Goal: Task Accomplishment & Management: Manage account settings

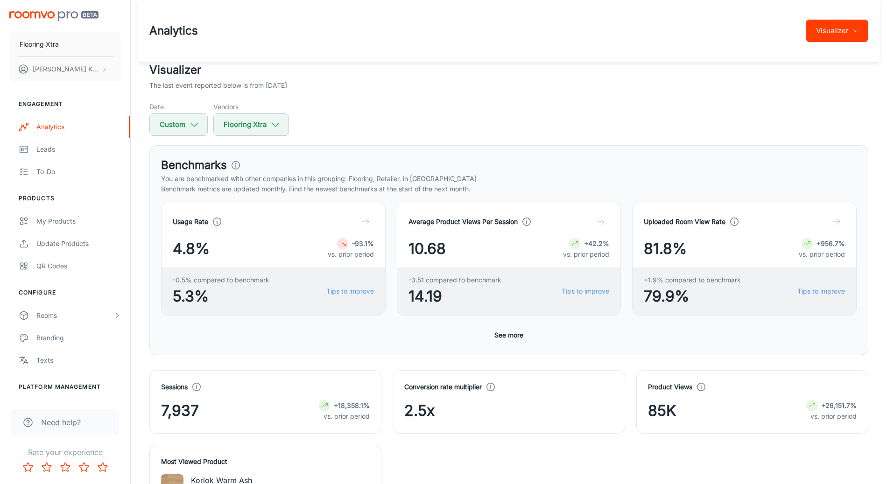
scroll to position [551, 0]
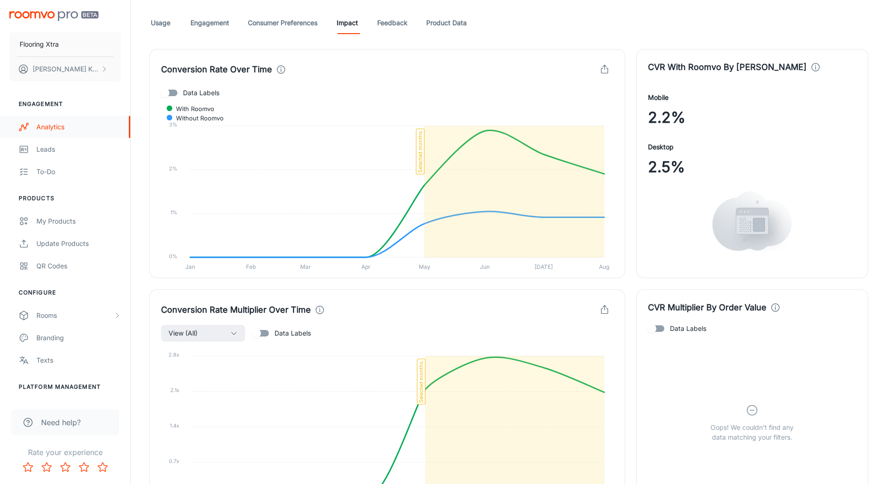
click at [58, 124] on div "Analytics" at bounding box center [78, 127] width 85 height 10
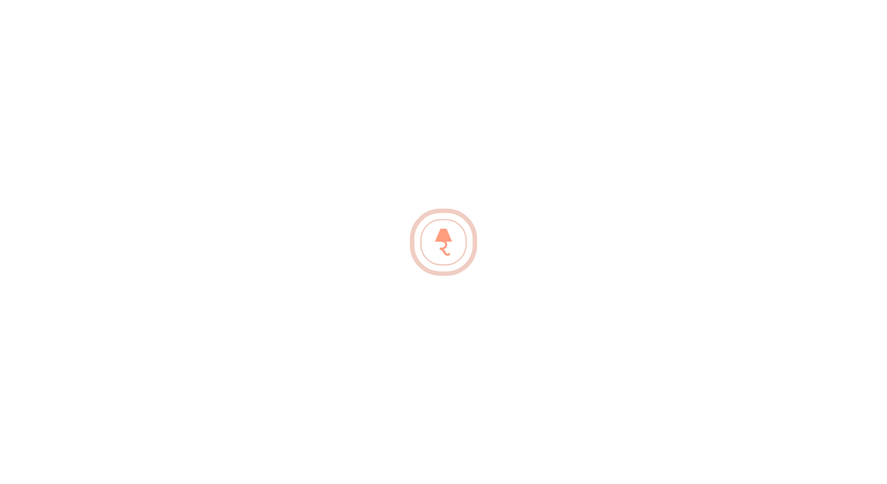
scroll to position [553, 0]
click at [0, 116] on link "Analytics" at bounding box center [65, 127] width 130 height 22
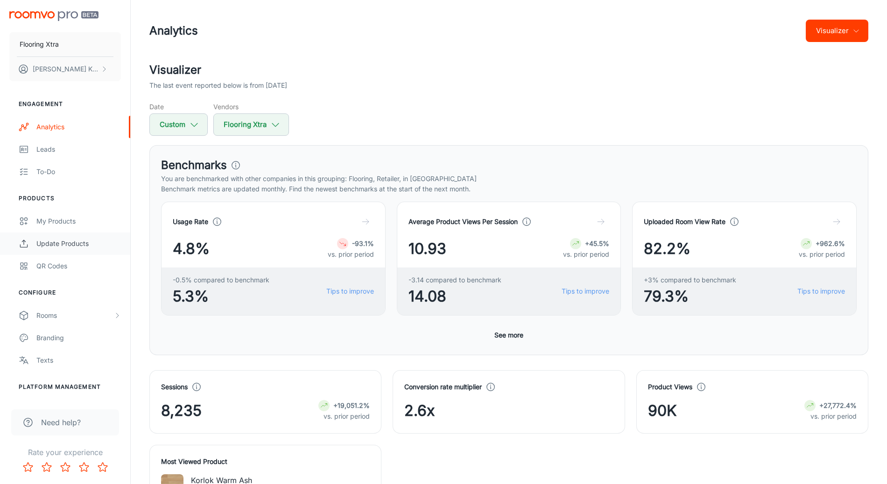
click at [54, 232] on link "Update Products" at bounding box center [65, 243] width 130 height 22
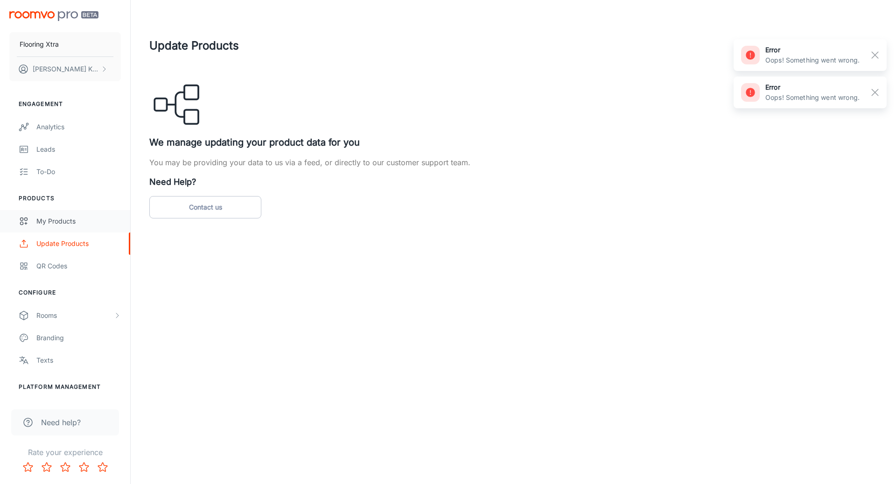
click at [52, 218] on div "My Products" at bounding box center [78, 221] width 85 height 10
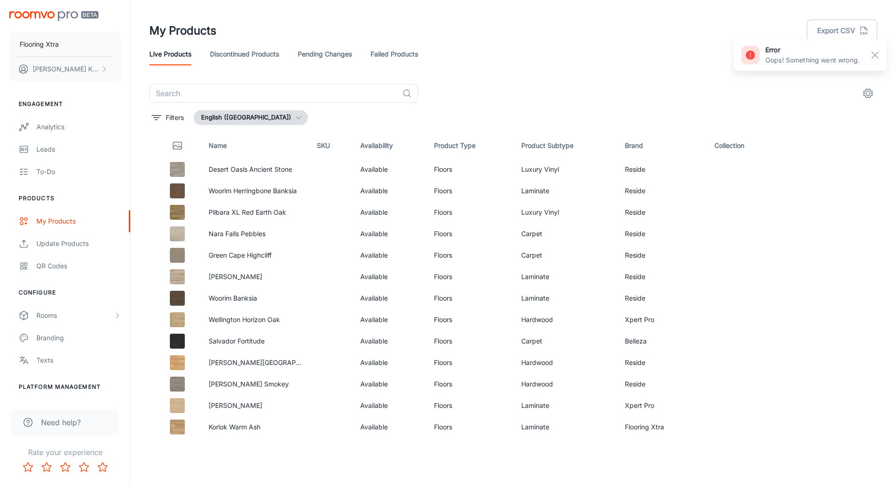
click at [874, 55] on line "button" at bounding box center [875, 55] width 7 height 7
click at [393, 52] on link "Failed Products" at bounding box center [395, 54] width 48 height 22
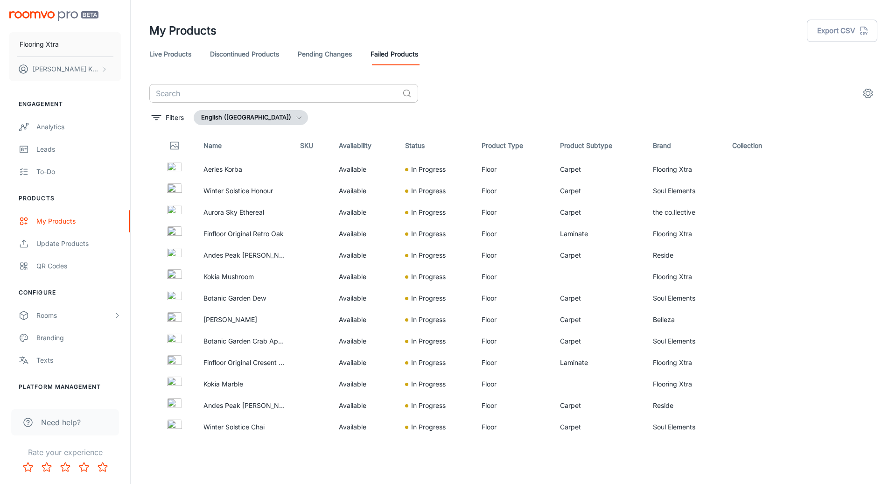
click at [291, 92] on input "text" at bounding box center [273, 93] width 249 height 19
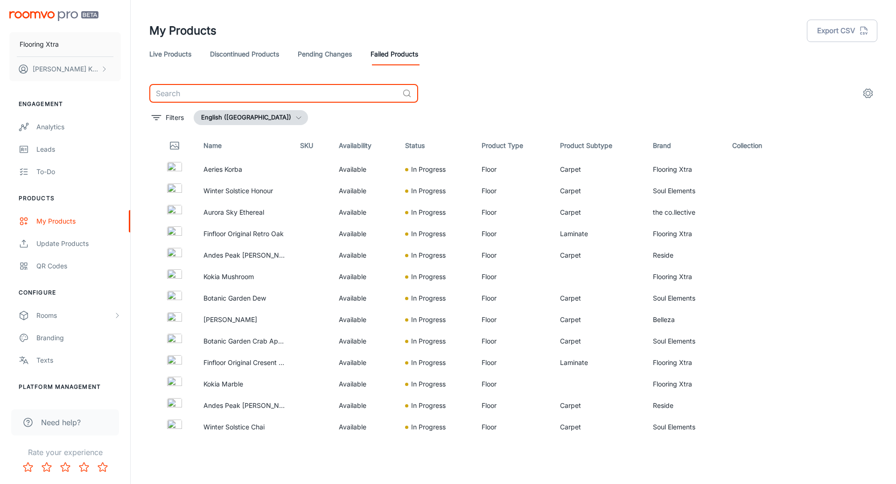
paste input "[PERSON_NAME]"
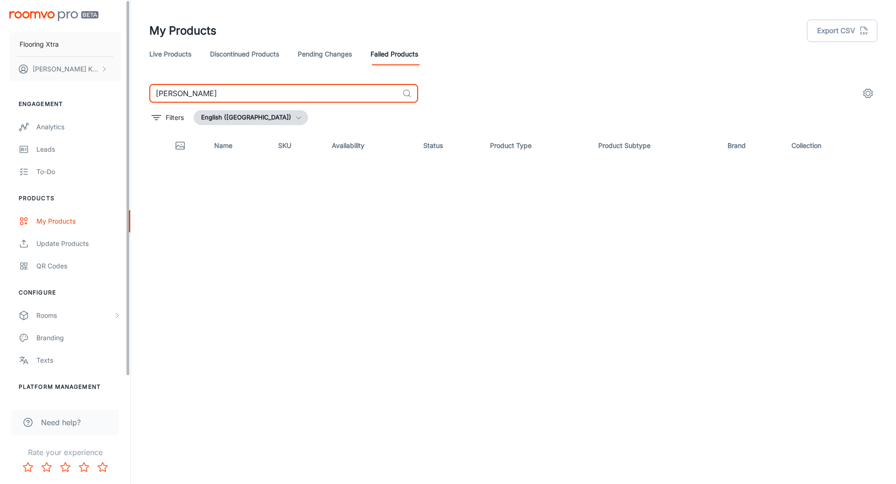
type input "[PERSON_NAME]"
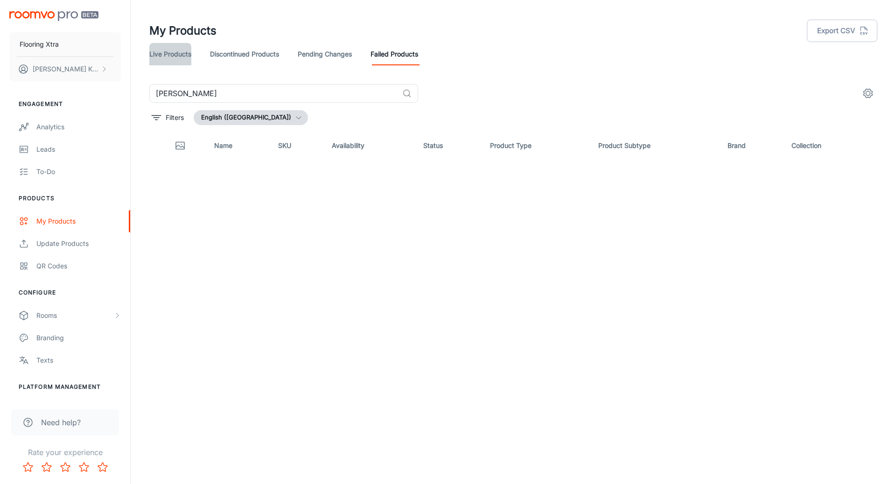
click at [151, 50] on link "Live Products" at bounding box center [170, 54] width 42 height 22
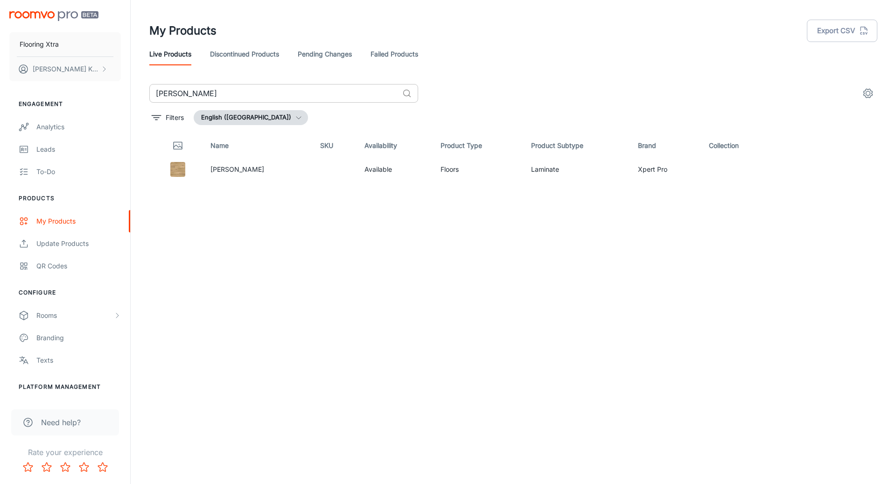
click at [235, 92] on input "[PERSON_NAME]" at bounding box center [273, 93] width 249 height 19
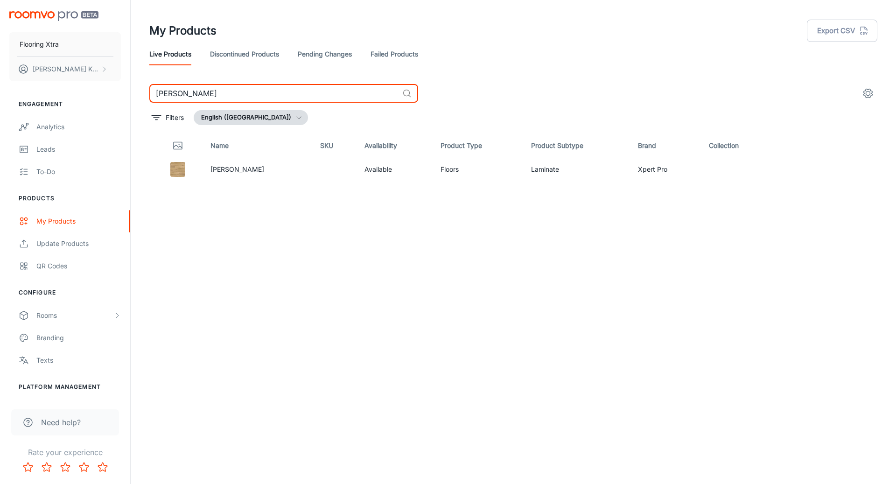
click at [235, 92] on input "[PERSON_NAME]" at bounding box center [273, 93] width 249 height 19
paste input "Lake [GEOGRAPHIC_DATA] Elephant Grey"
click at [277, 102] on input "Lake [GEOGRAPHIC_DATA] Elephant Grey" at bounding box center [273, 93] width 249 height 19
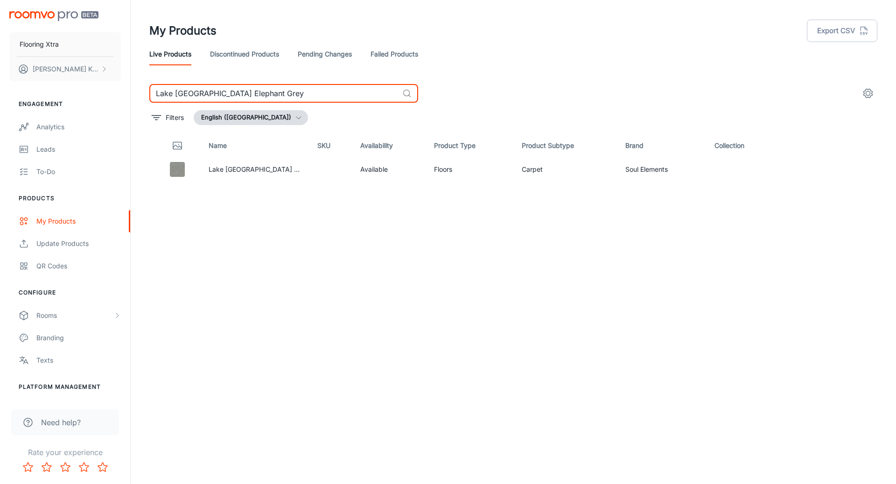
paste input "Habitat [PERSON_NAME]"
click at [307, 91] on input "Habitat [PERSON_NAME]" at bounding box center [273, 93] width 249 height 19
paste input "Terrace [GEOGRAPHIC_DATA]"
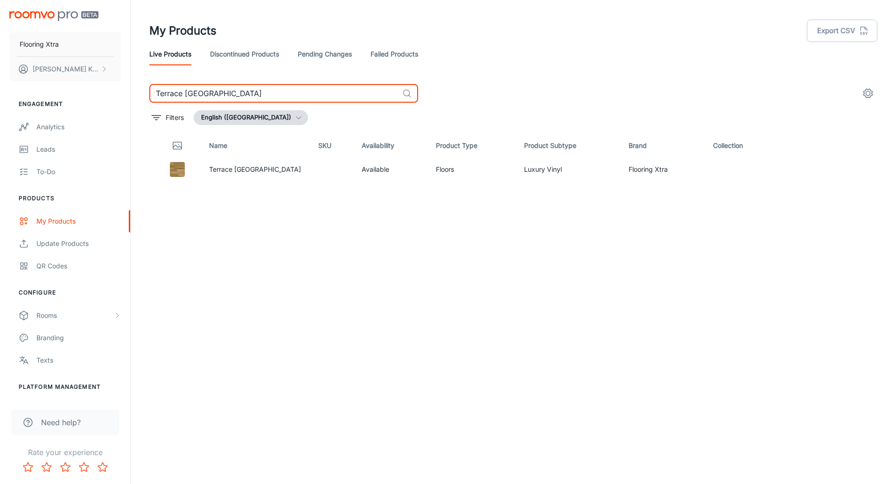
click at [322, 100] on input "Terrace [GEOGRAPHIC_DATA]" at bounding box center [273, 93] width 249 height 19
paste input "Habitat Cloudburst"
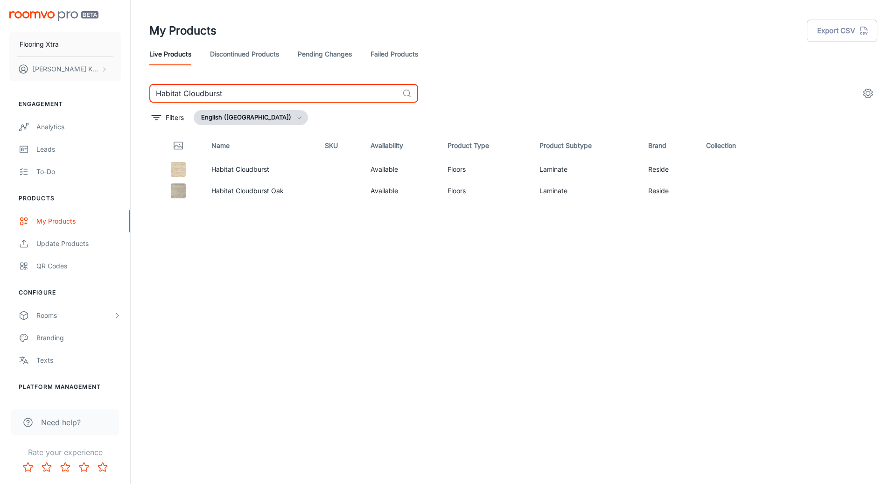
click at [314, 98] on input "Habitat Cloudburst" at bounding box center [273, 93] width 249 height 19
paste input "Terrace [GEOGRAPHIC_DATA]"
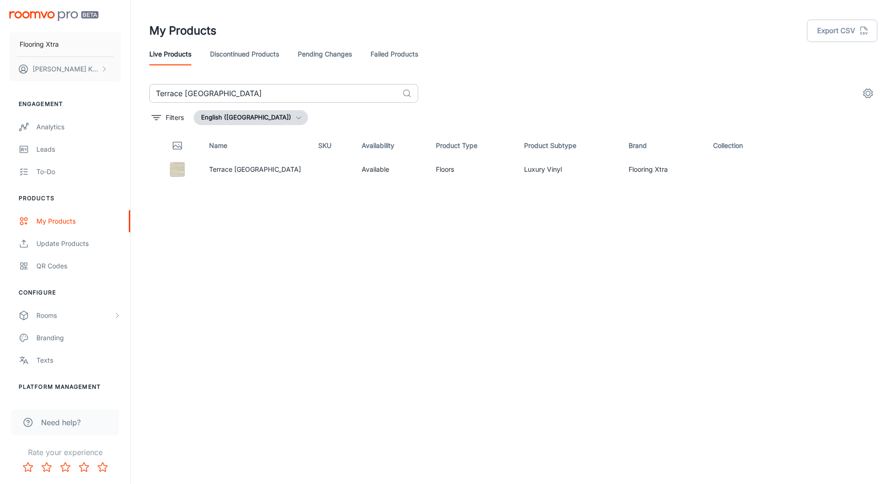
click at [287, 97] on input "Terrace [GEOGRAPHIC_DATA]" at bounding box center [273, 93] width 249 height 19
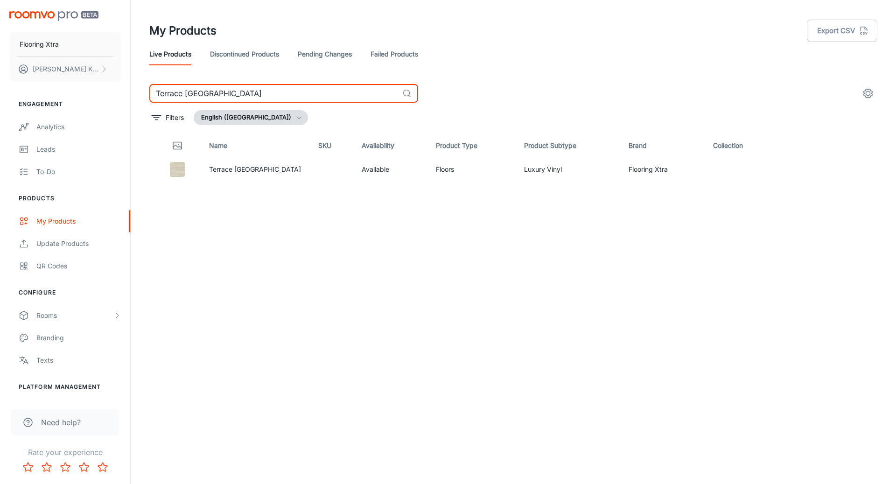
click at [287, 97] on input "Terrace [GEOGRAPHIC_DATA]" at bounding box center [273, 93] width 249 height 19
paste input "Habitat Nutbush"
click at [252, 87] on input "Habitat Nutbush" at bounding box center [273, 93] width 249 height 19
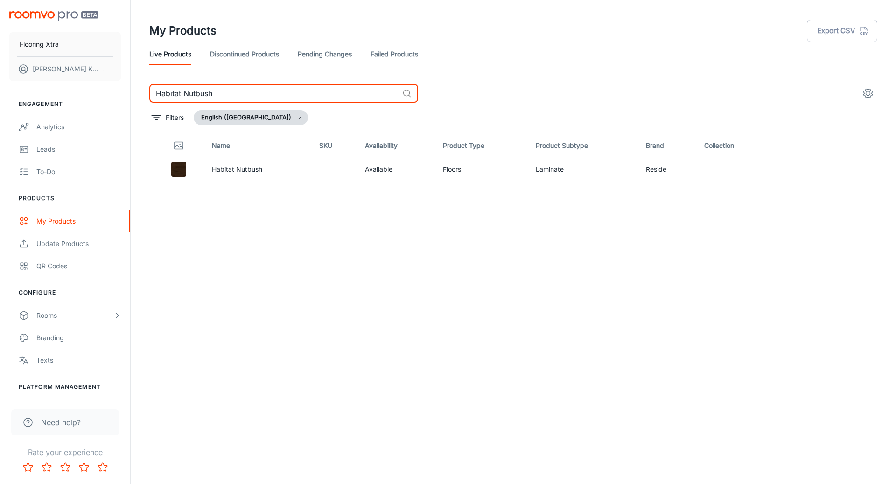
click at [252, 87] on input "Habitat Nutbush" at bounding box center [273, 93] width 249 height 19
drag, startPoint x: 252, startPoint y: 87, endPoint x: 250, endPoint y: 92, distance: 4.8
click at [251, 89] on input "Habitat Nutbush" at bounding box center [273, 93] width 249 height 19
click at [249, 95] on input "Habitat Nutbush" at bounding box center [273, 93] width 249 height 19
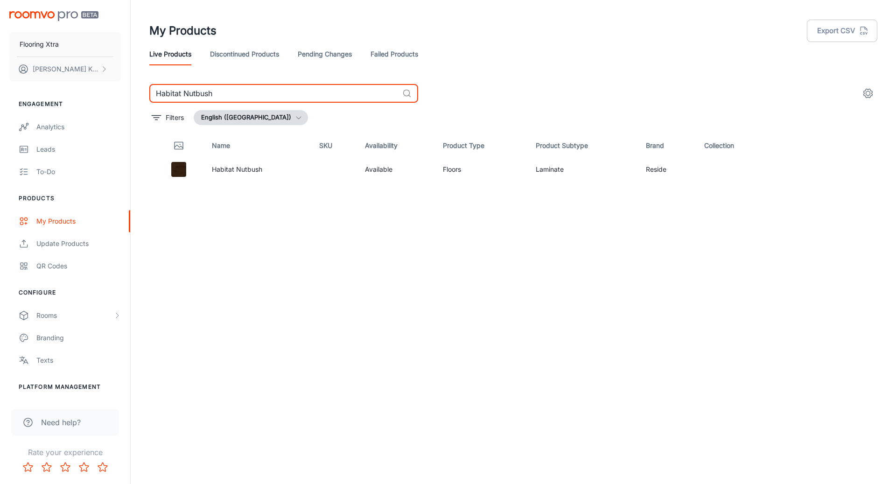
click at [249, 95] on input "Habitat Nutbush" at bounding box center [273, 93] width 249 height 19
paste input "Terrace [GEOGRAPHIC_DATA]"
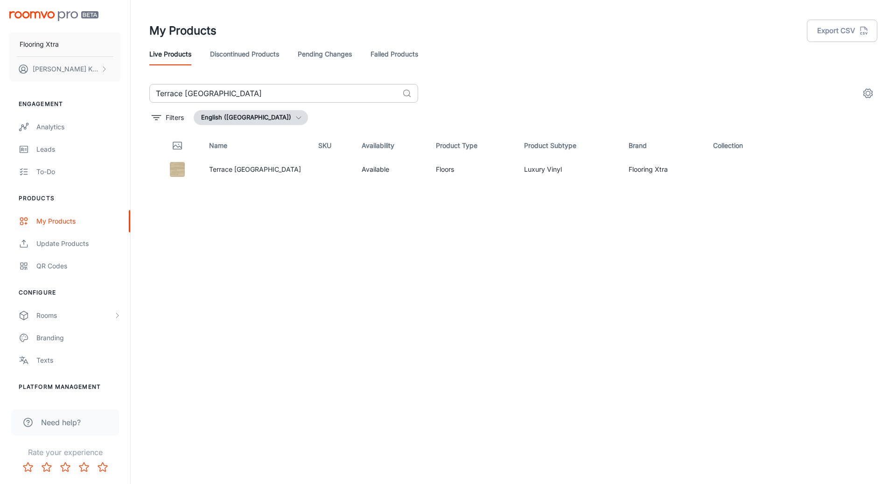
click at [357, 86] on input "Terrace [GEOGRAPHIC_DATA]" at bounding box center [273, 93] width 249 height 19
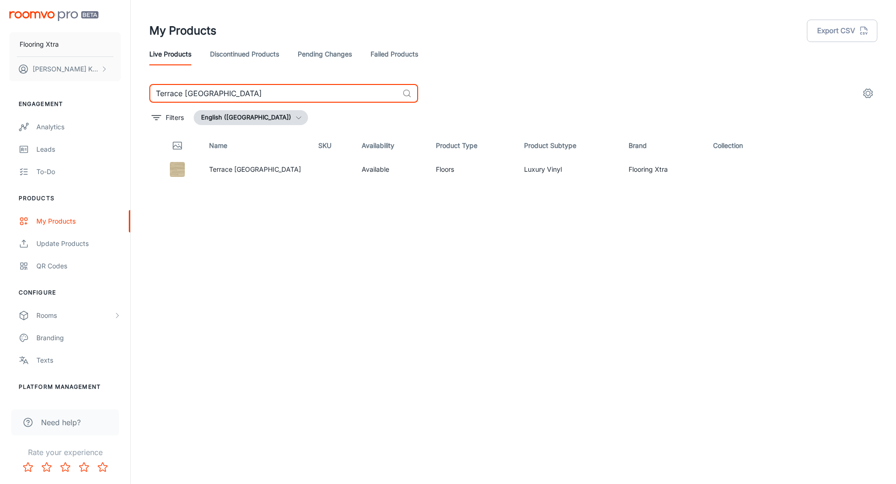
click at [357, 86] on input "Terrace [GEOGRAPHIC_DATA]" at bounding box center [273, 93] width 249 height 19
click at [356, 86] on input "Terrace [GEOGRAPHIC_DATA]" at bounding box center [273, 93] width 249 height 19
paste input "Habitat Pebble Oak"
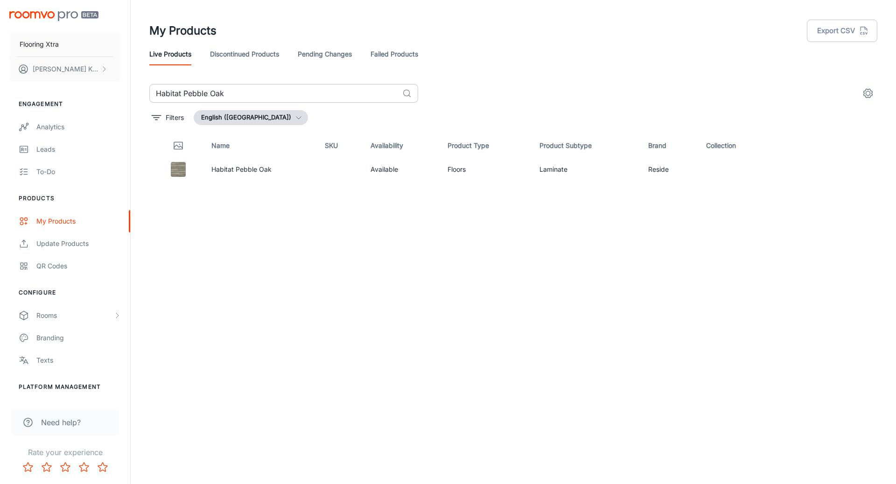
click at [275, 96] on input "Habitat Pebble Oak" at bounding box center [273, 93] width 249 height 19
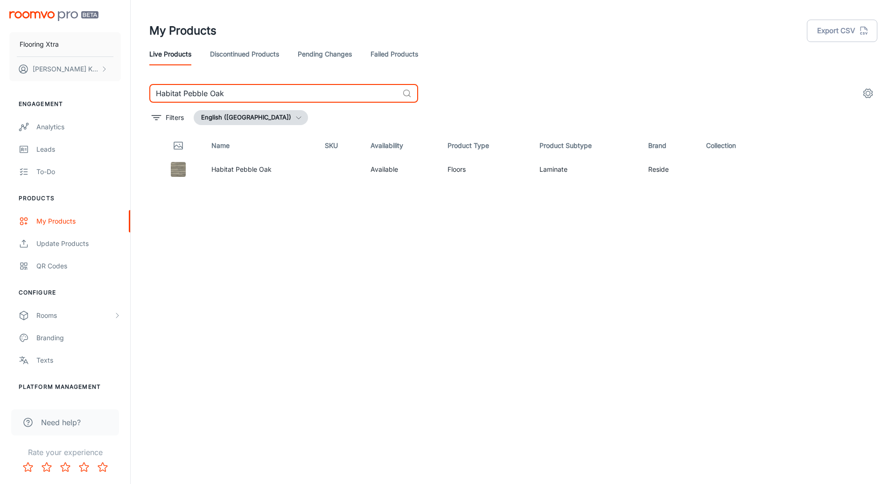
click at [275, 96] on input "Habitat Pebble Oak" at bounding box center [273, 93] width 249 height 19
paste input "Colonial"
click at [296, 90] on input "Habitat Colonial Oak" at bounding box center [273, 93] width 249 height 19
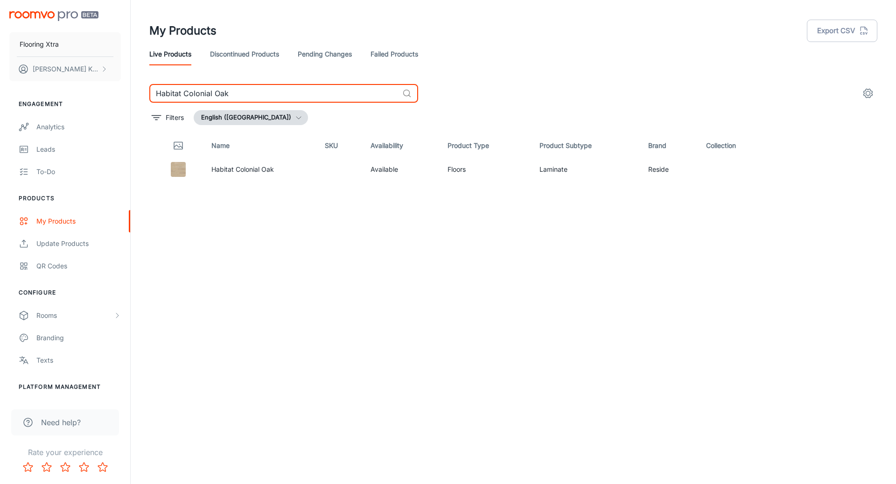
click at [296, 90] on input "Habitat Colonial Oak" at bounding box center [273, 93] width 249 height 19
paste input "Terrace [GEOGRAPHIC_DATA]"
click at [223, 88] on input "Terrace [GEOGRAPHIC_DATA]" at bounding box center [273, 93] width 249 height 19
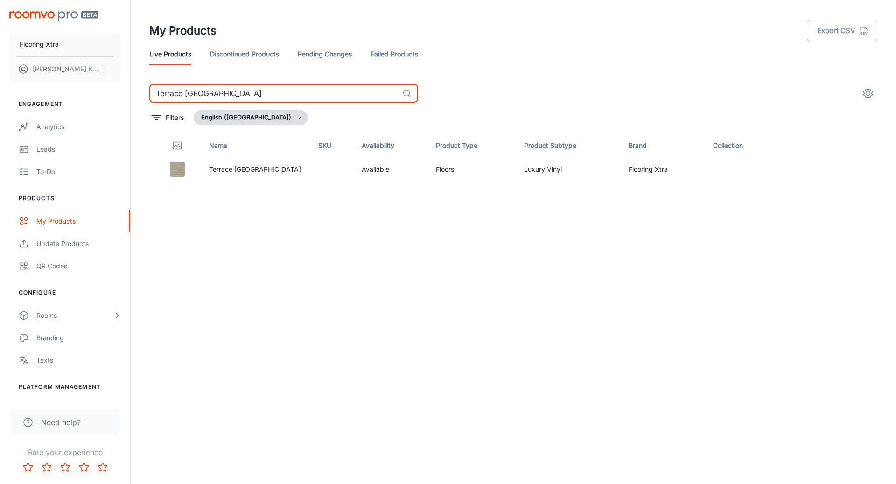
paste input "[GEOGRAPHIC_DATA]"
click at [245, 96] on input "Terrace [GEOGRAPHIC_DATA]" at bounding box center [273, 93] width 249 height 19
paste input "Habitat Iron Oak"
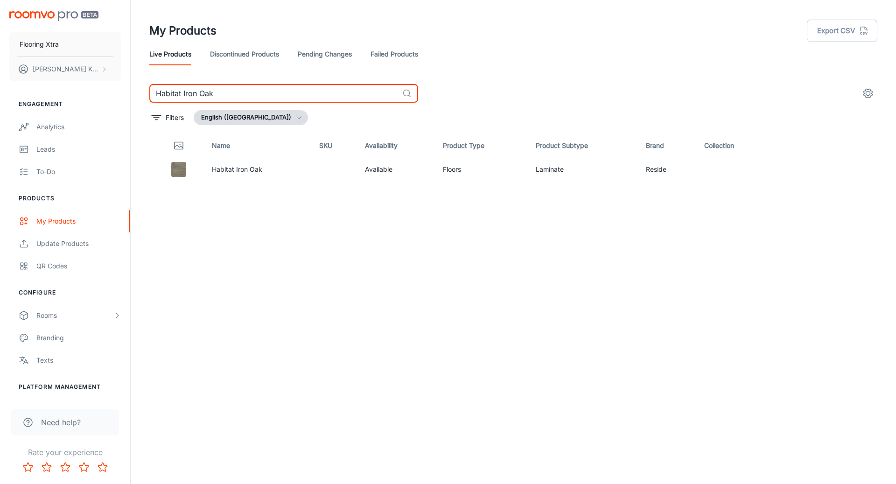
click at [238, 100] on input "Habitat Iron Oak" at bounding box center [273, 93] width 249 height 19
paste input "Terrace Rio"
click at [317, 85] on input "Terrace Rio" at bounding box center [273, 93] width 249 height 19
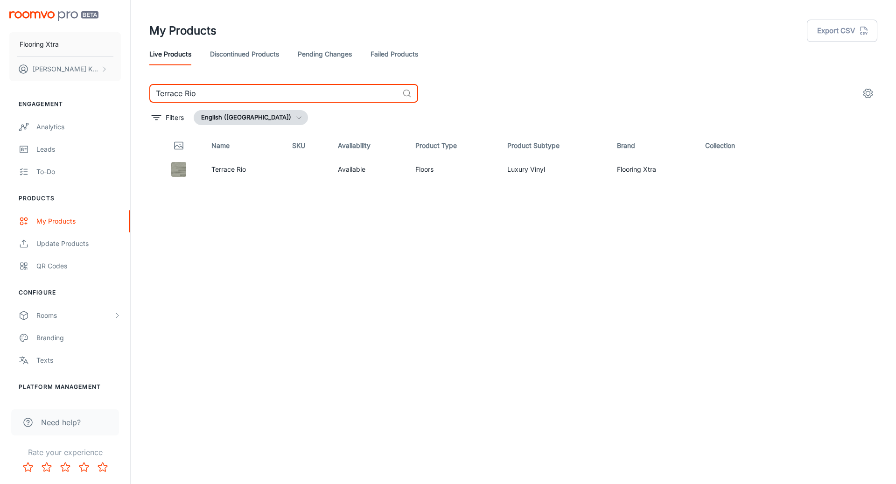
click at [317, 85] on input "Terrace Rio" at bounding box center [273, 93] width 249 height 19
paste input "ome"
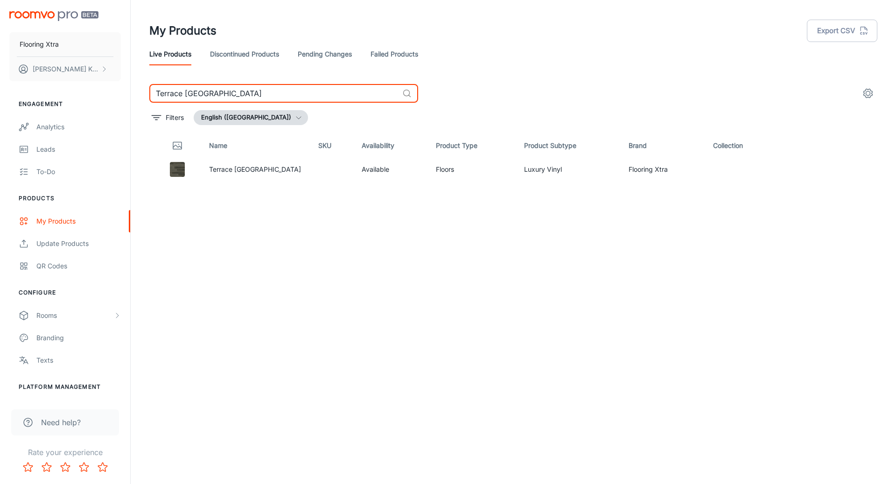
click at [237, 94] on input "Terrace [GEOGRAPHIC_DATA]" at bounding box center [273, 93] width 249 height 19
paste input "Habitat Landmark"
click at [317, 92] on input "Habitat Landmark" at bounding box center [273, 93] width 249 height 19
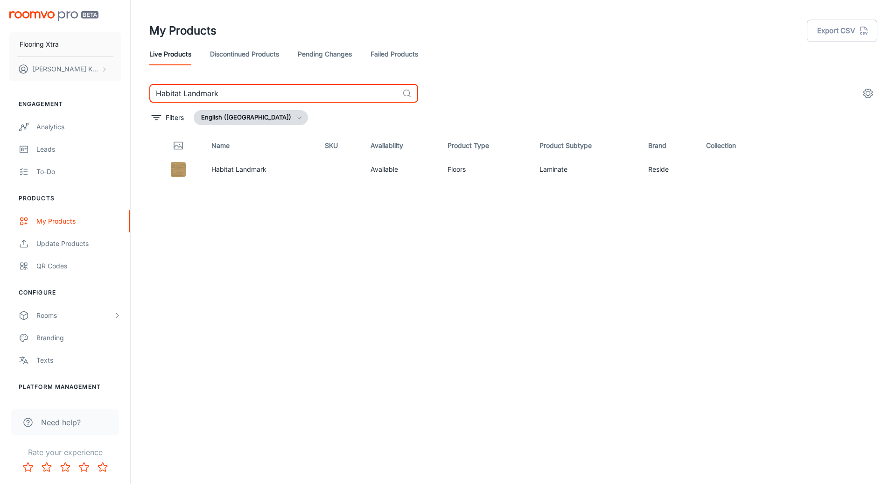
click at [317, 92] on input "Habitat Landmark" at bounding box center [273, 93] width 249 height 19
paste input "Terrace [GEOGRAPHIC_DATA]"
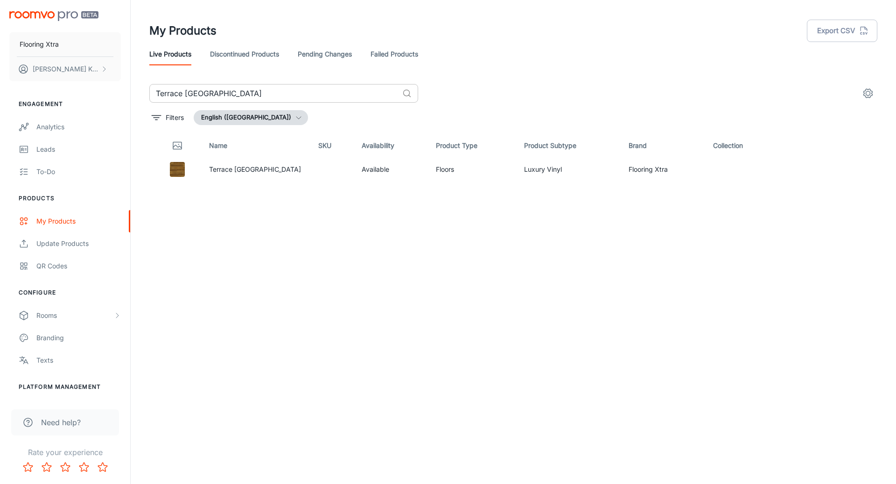
click at [286, 98] on input "Terrace [GEOGRAPHIC_DATA]" at bounding box center [273, 93] width 249 height 19
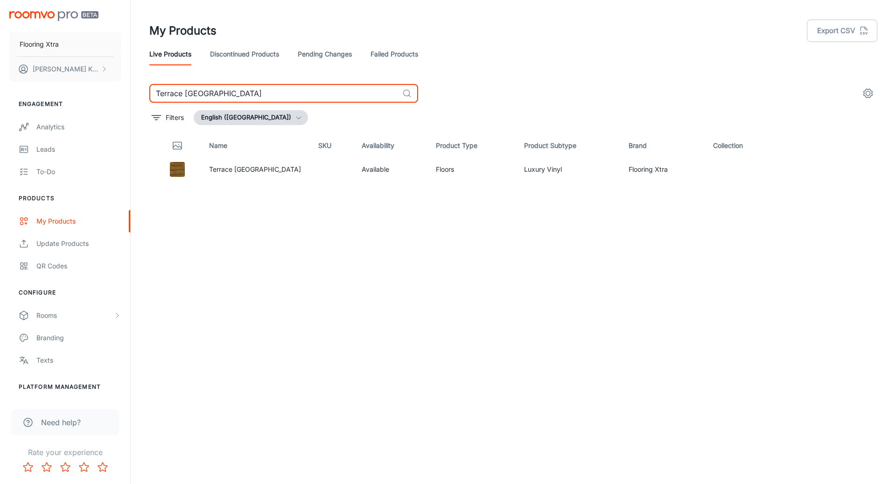
click at [286, 98] on input "Terrace [GEOGRAPHIC_DATA]" at bounding box center [273, 93] width 249 height 19
paste input "Habitat Oyster Oak"
click at [252, 92] on input "Habitat Oyster Oak" at bounding box center [273, 93] width 249 height 19
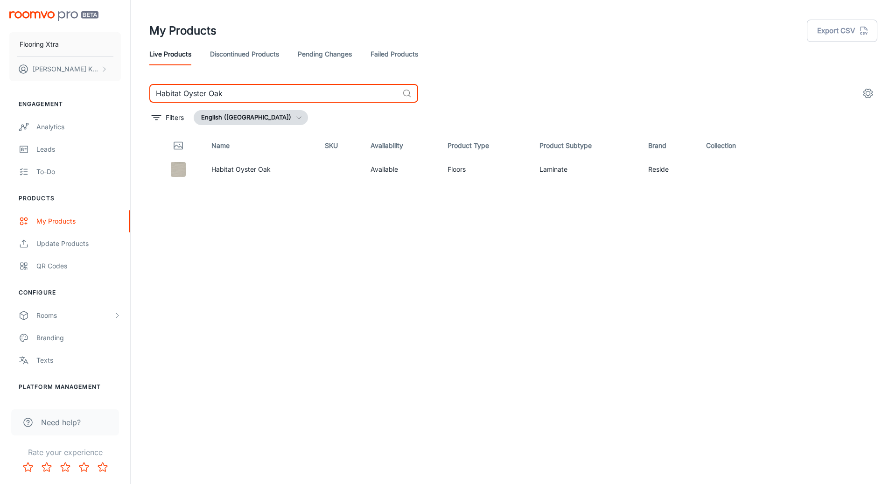
click at [253, 92] on input "Habitat Oyster Oak" at bounding box center [273, 93] width 249 height 19
paste input "Terrace [GEOGRAPHIC_DATA]"
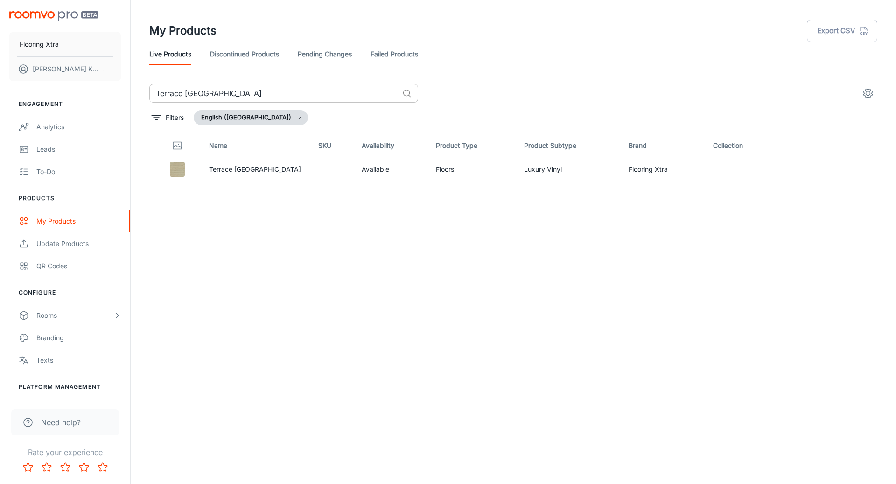
click at [335, 99] on input "Terrace [GEOGRAPHIC_DATA]" at bounding box center [273, 93] width 249 height 19
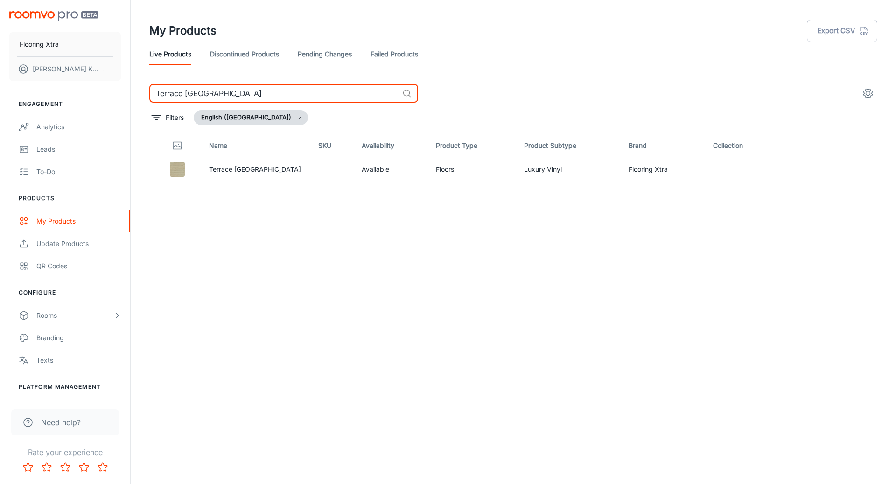
click at [335, 99] on input "Terrace [GEOGRAPHIC_DATA]" at bounding box center [273, 93] width 249 height 19
paste input "[GEOGRAPHIC_DATA]"
click at [290, 93] on input "Terrace [GEOGRAPHIC_DATA]" at bounding box center [273, 93] width 249 height 19
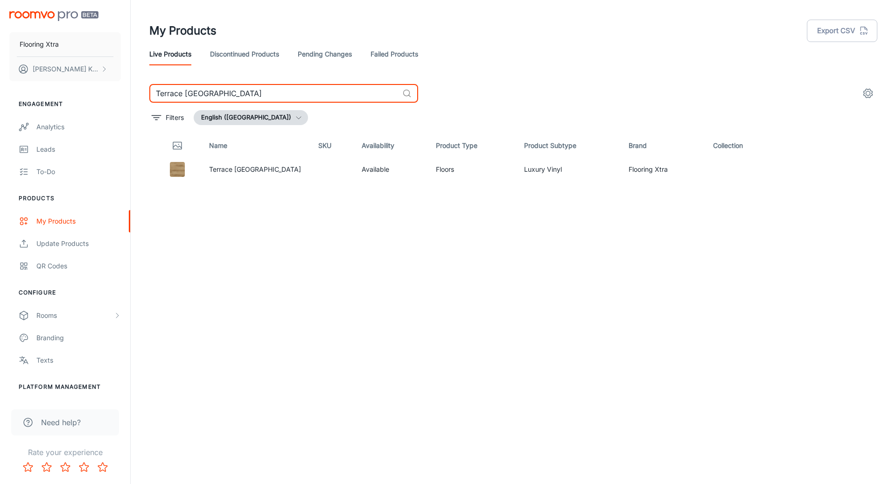
click at [290, 93] on input "Terrace [GEOGRAPHIC_DATA]" at bounding box center [273, 93] width 249 height 19
paste input "Habitat Toasted Oak"
click at [335, 96] on input "Habitat Toasted Oak" at bounding box center [273, 93] width 249 height 19
click at [336, 96] on input "Habitat Toasted Oak" at bounding box center [273, 93] width 249 height 19
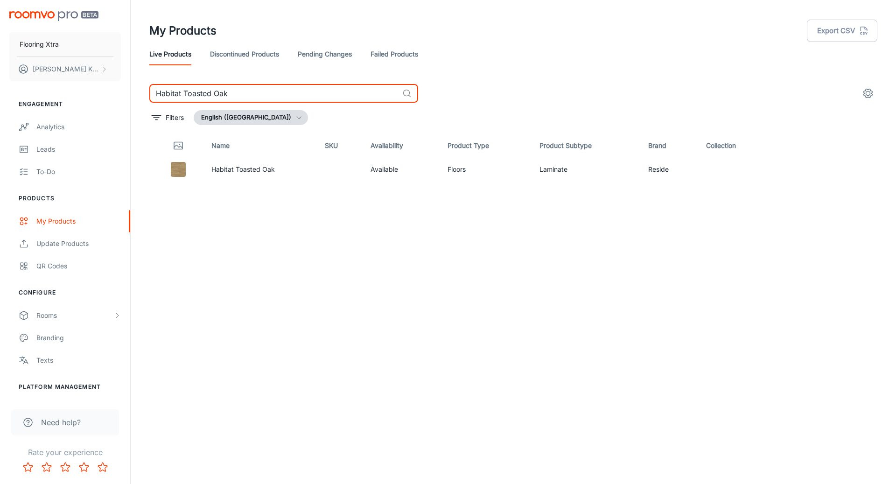
paste input "Terrace [GEOGRAPHIC_DATA]"
click at [195, 94] on input "Terrace [GEOGRAPHIC_DATA]" at bounding box center [273, 93] width 249 height 19
paste input "[GEOGRAPHIC_DATA]"
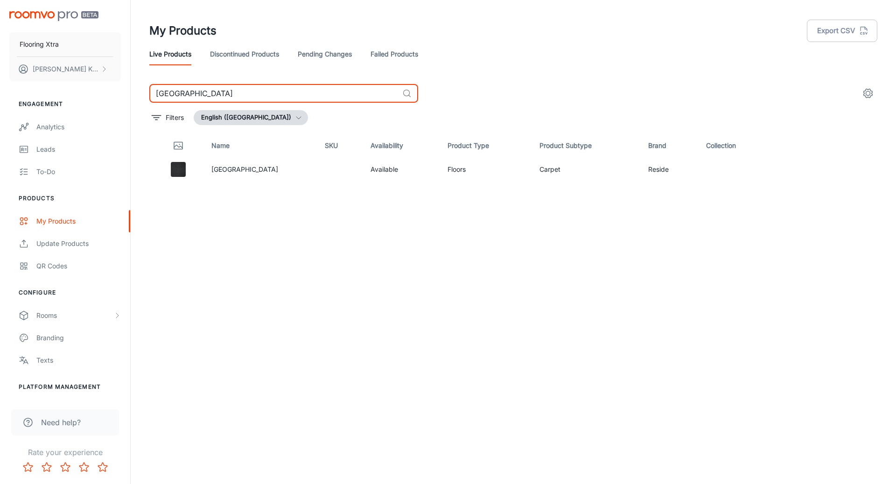
click at [208, 87] on input "[GEOGRAPHIC_DATA]" at bounding box center [273, 93] width 249 height 19
paste input "Moon Plain Black Wate"
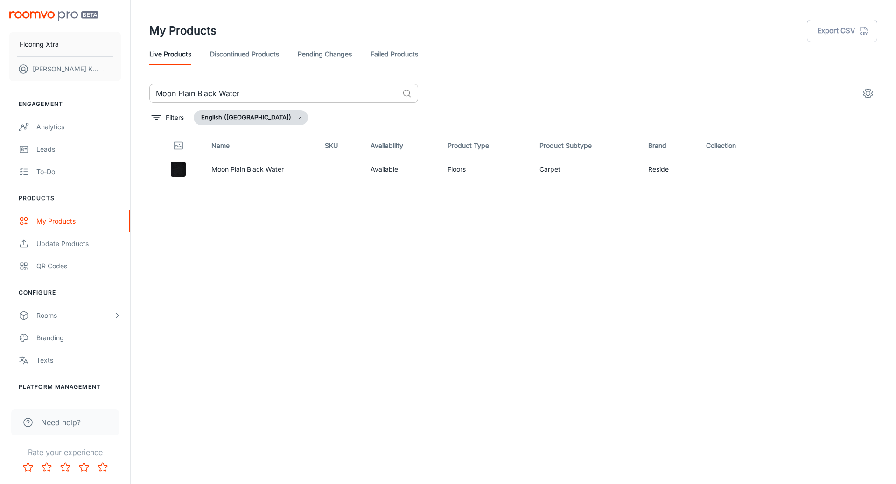
click at [273, 98] on input "Moon Plain Black Water" at bounding box center [273, 93] width 249 height 19
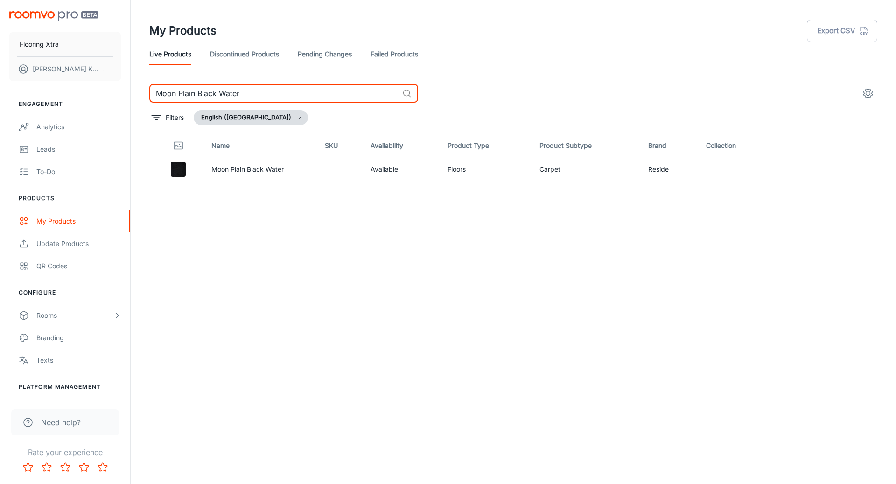
click at [273, 98] on input "Moon Plain Black Water" at bounding box center [273, 93] width 249 height 19
paste input "Esperance Bay Riv"
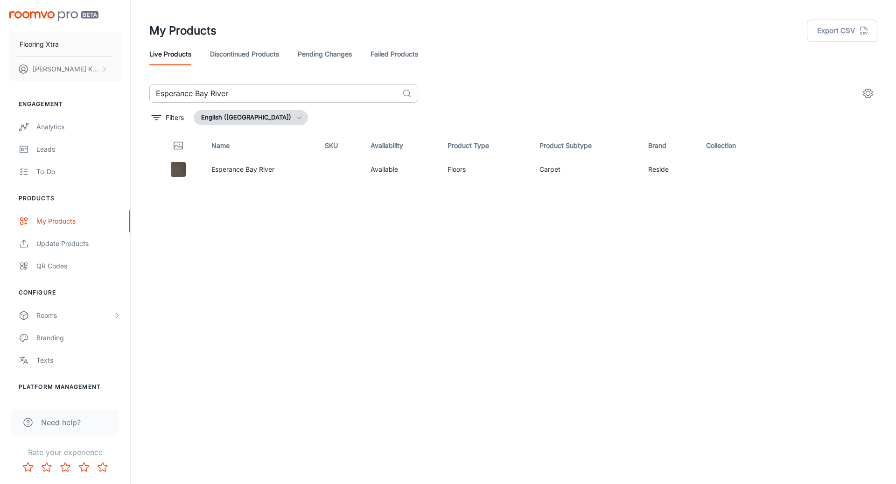
click at [246, 98] on input "Esperance Bay River" at bounding box center [273, 93] width 249 height 19
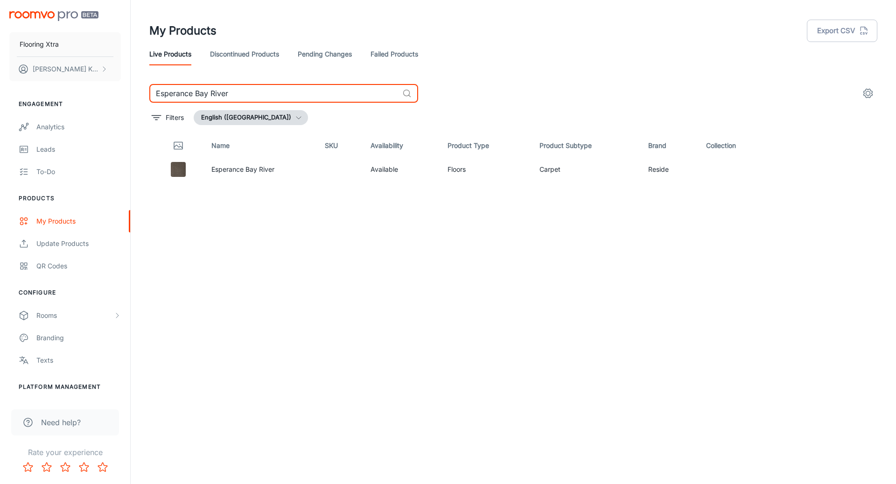
click at [246, 98] on input "Esperance Bay River" at bounding box center [273, 93] width 249 height 19
paste input "Nara Falls Serenity"
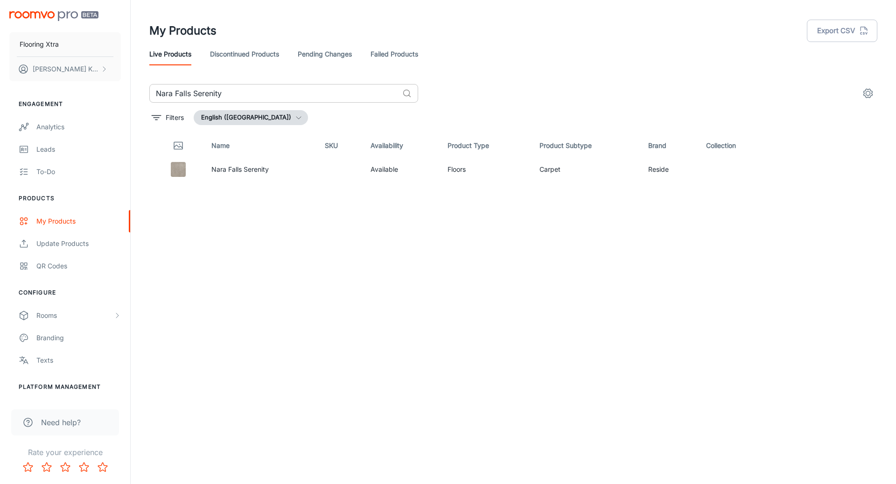
click at [290, 85] on input "Nara Falls Serenity" at bounding box center [273, 93] width 249 height 19
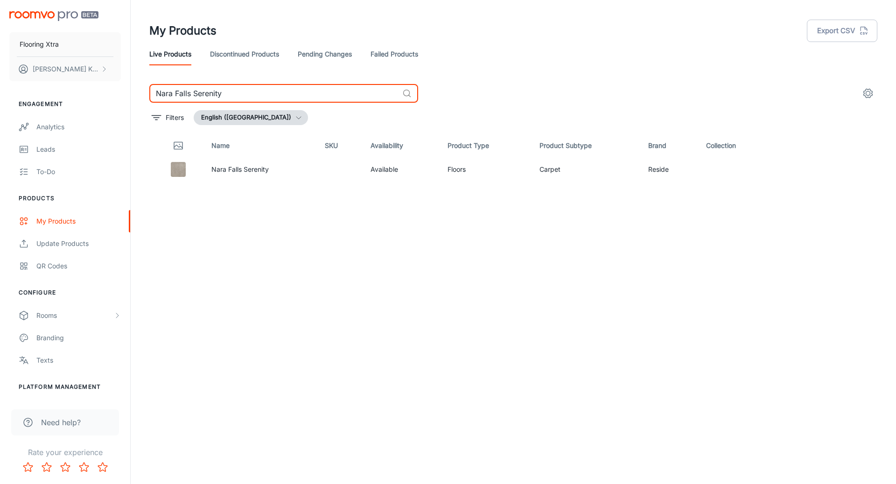
click at [290, 85] on input "Nara Falls Serenity" at bounding box center [273, 93] width 249 height 19
paste input "Sonoran Mirage"
click at [348, 93] on input "Sonoran Mirage" at bounding box center [273, 93] width 249 height 19
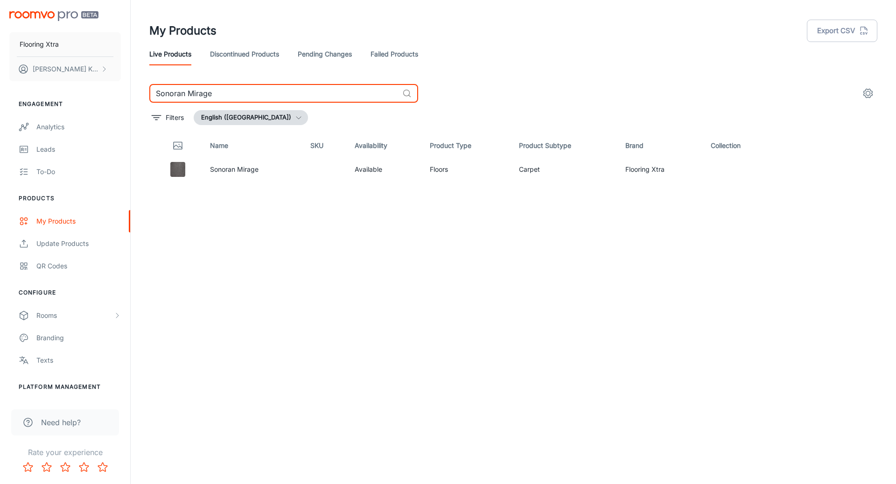
click at [348, 93] on input "Sonoran Mirage" at bounding box center [273, 93] width 249 height 19
paste input "Moon Plain Wallaby"
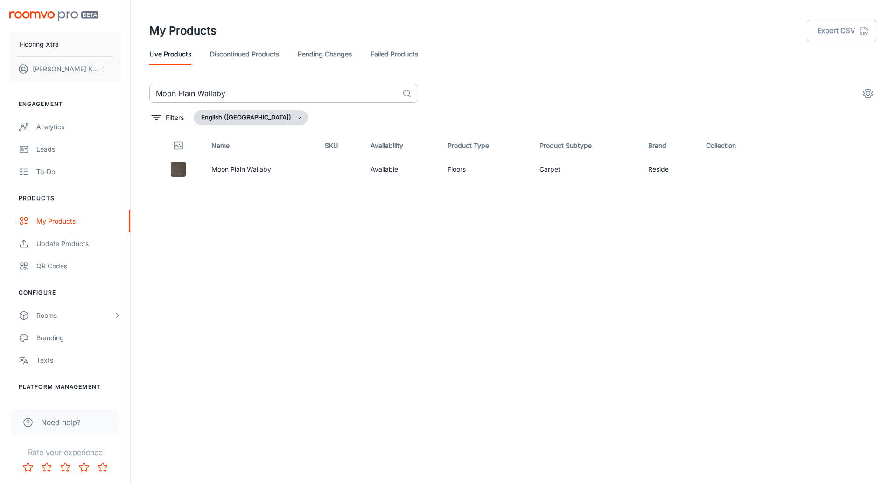
click at [253, 96] on input "Moon Plain Wallaby" at bounding box center [273, 93] width 249 height 19
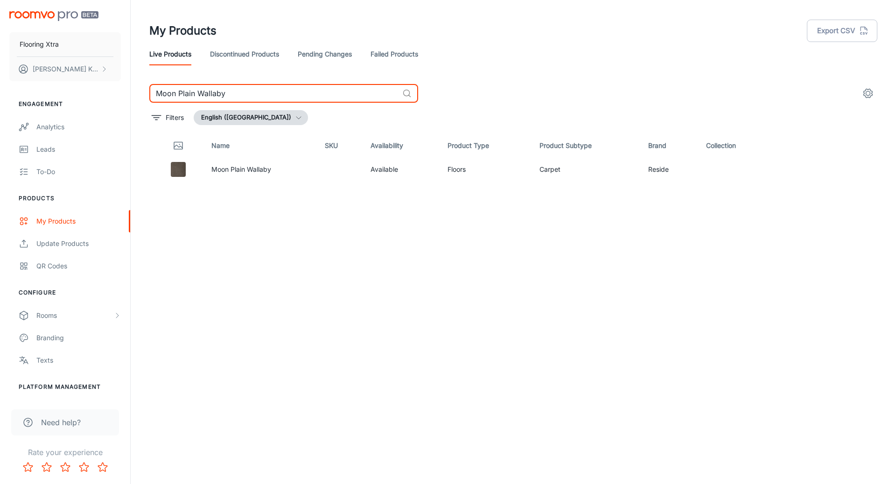
click at [253, 96] on input "Moon Plain Wallaby" at bounding box center [273, 93] width 249 height 19
paste input "Esperance Bay Oyster"
click at [237, 92] on input "Esperance Bay Oyster" at bounding box center [273, 93] width 249 height 19
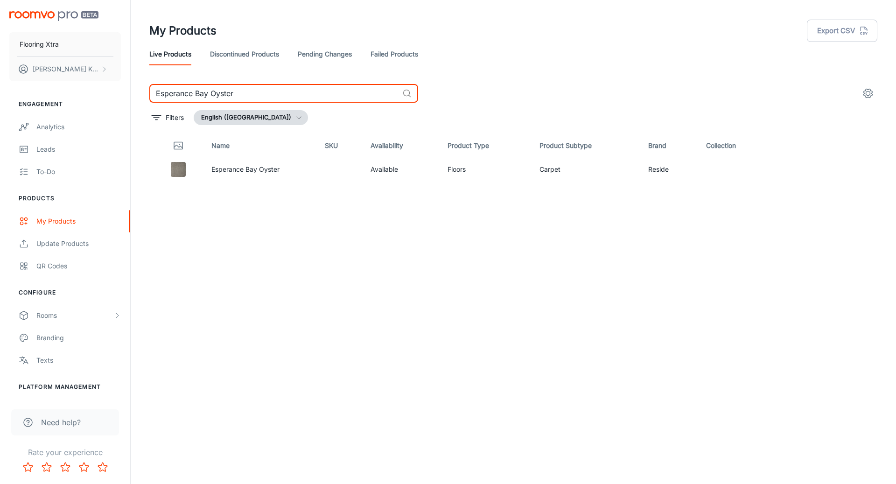
click at [237, 92] on input "Esperance Bay Oyster" at bounding box center [273, 93] width 249 height 19
paste input "Moon Plain Loft"
click at [303, 94] on input "Moon Plain Loft" at bounding box center [273, 93] width 249 height 19
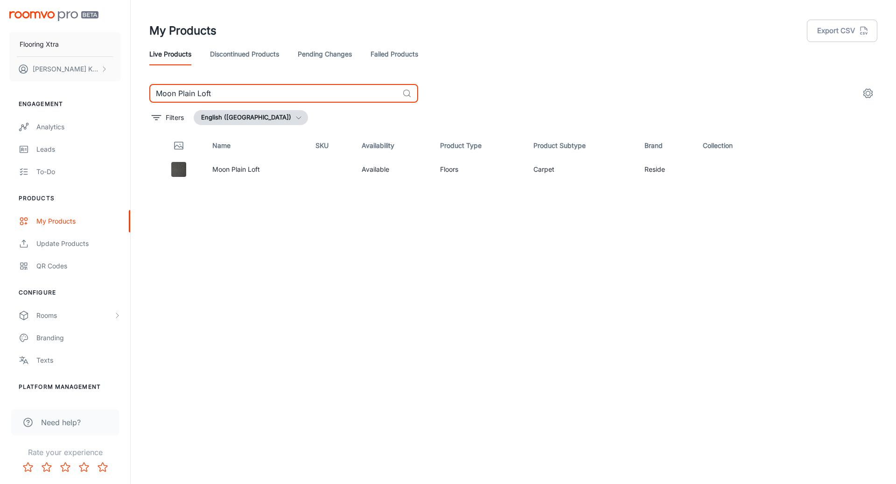
paste input "Sonoran Sandstorm"
click at [211, 98] on input "Sonoran Sandstorm" at bounding box center [273, 93] width 249 height 19
paste input "Esperance Bay Anchor"
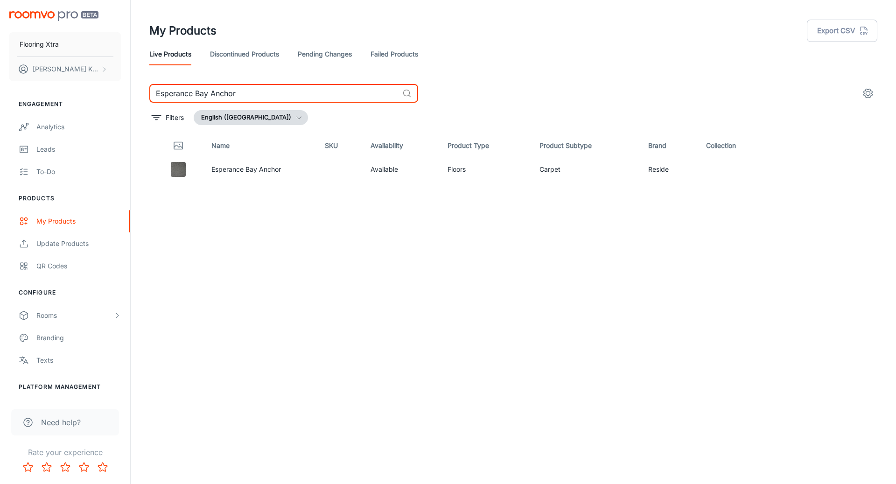
click at [273, 94] on input "Esperance Bay Anchor" at bounding box center [273, 93] width 249 height 19
paste input "Port"
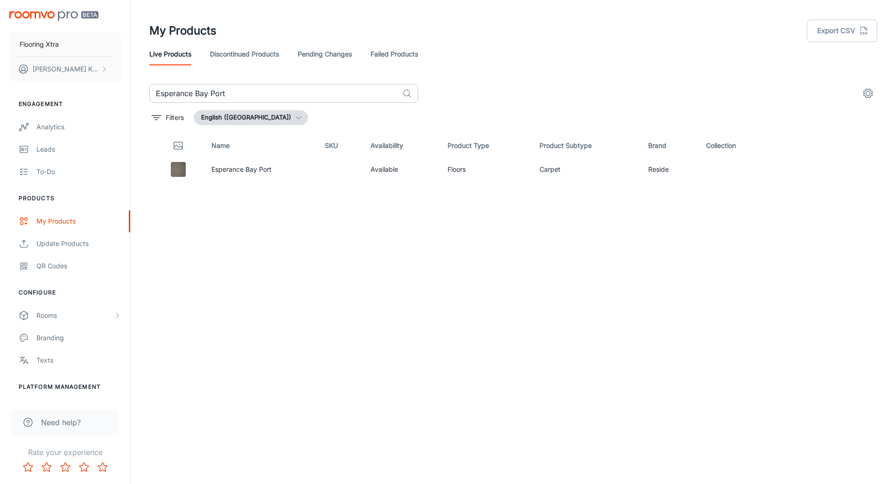
click at [198, 87] on input "Esperance Bay Port" at bounding box center [273, 93] width 249 height 19
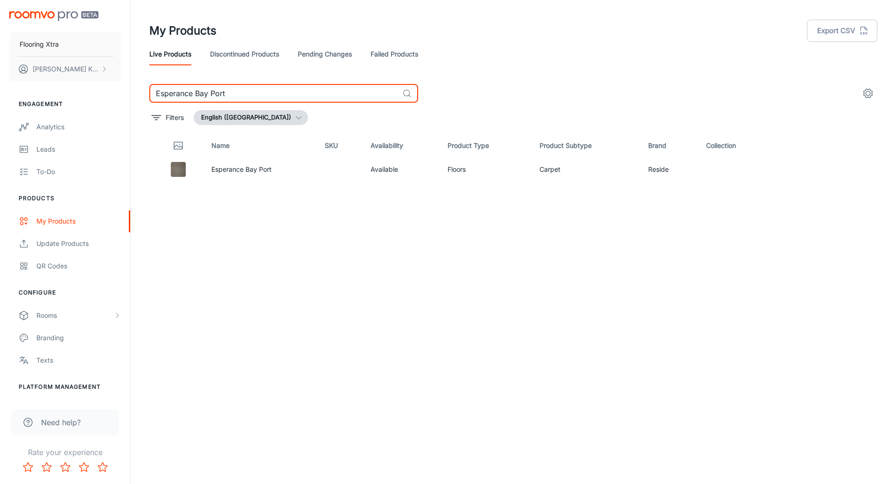
click at [198, 87] on input "Esperance Bay Port" at bounding box center [273, 93] width 249 height 19
paste input "Moon Plain Maple"
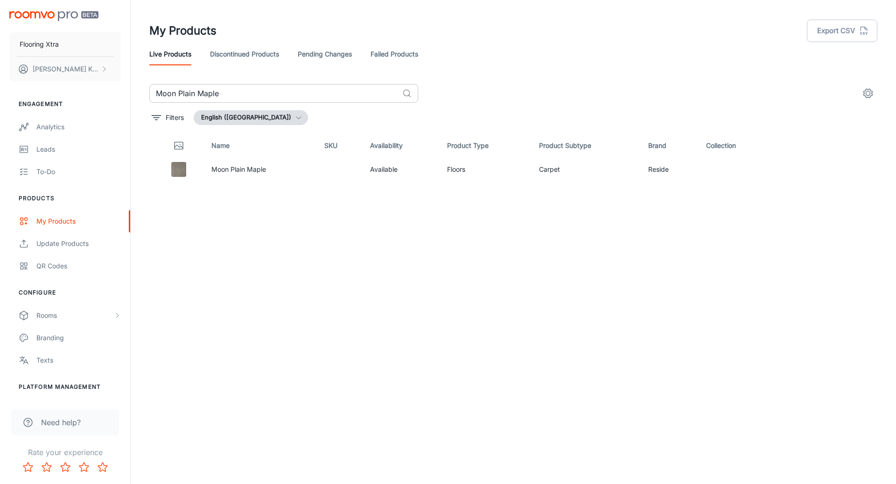
click at [316, 99] on input "Moon Plain Maple" at bounding box center [273, 93] width 249 height 19
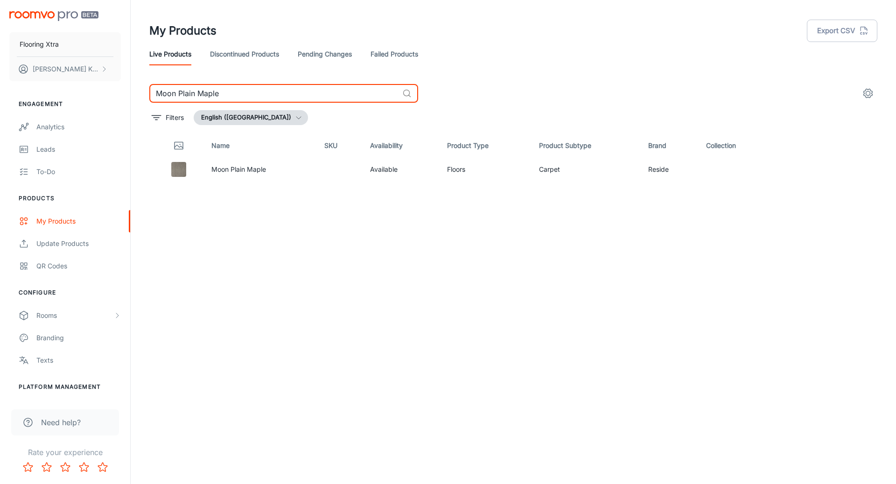
click at [316, 99] on input "Moon Plain Maple" at bounding box center [273, 93] width 249 height 19
click at [314, 99] on input "Moon Plain Maple" at bounding box center [273, 93] width 249 height 19
paste input "Esperance Bay Sandston"
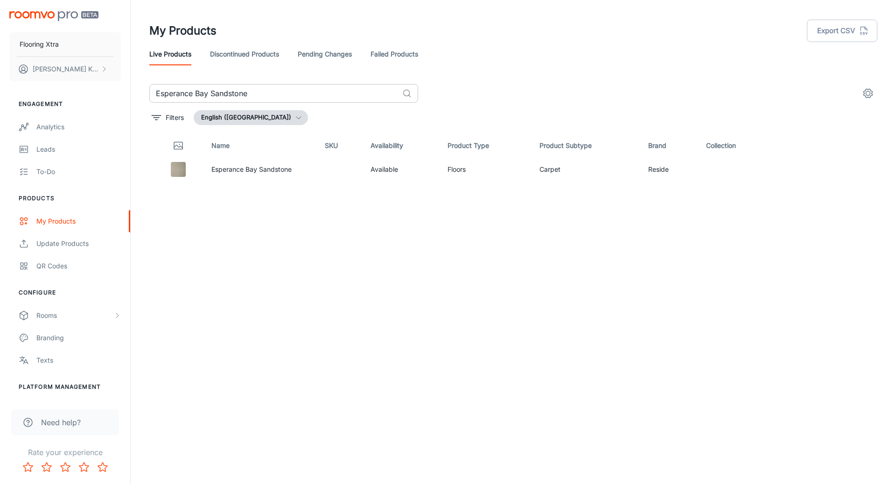
click at [280, 92] on input "Esperance Bay Sandstone" at bounding box center [273, 93] width 249 height 19
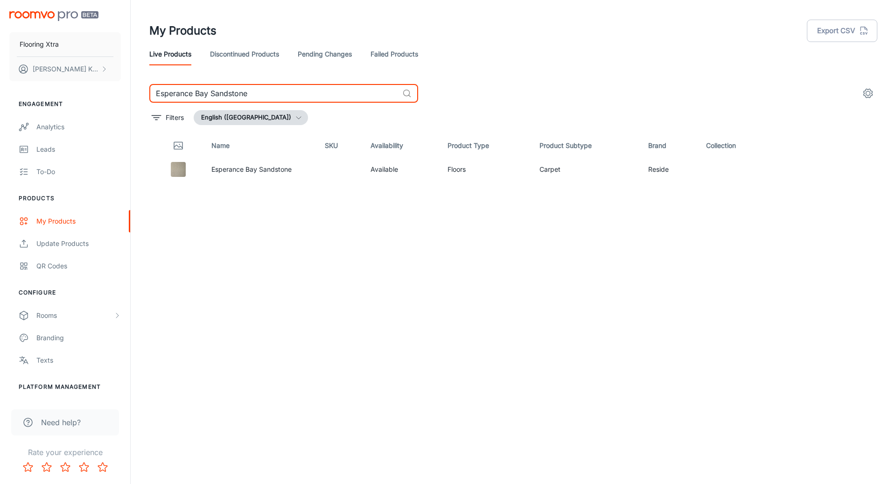
click at [280, 92] on input "Esperance Bay Sandstone" at bounding box center [273, 93] width 249 height 19
paste input "Moon Plain Sea"
click at [213, 94] on input "Moon Plain Sea" at bounding box center [273, 93] width 249 height 19
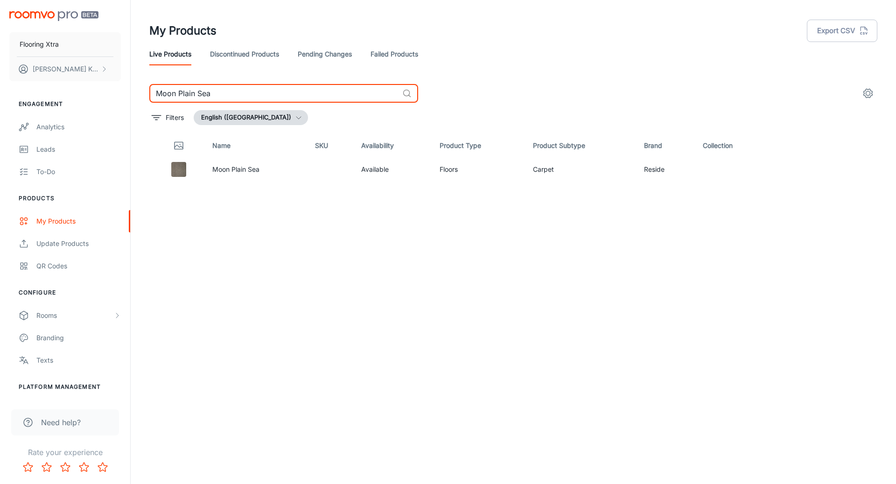
click at [213, 94] on input "Moon Plain Sea" at bounding box center [273, 93] width 249 height 19
paste input "Sonoran Storm"
click at [270, 102] on input "Sonoran Storm" at bounding box center [273, 93] width 249 height 19
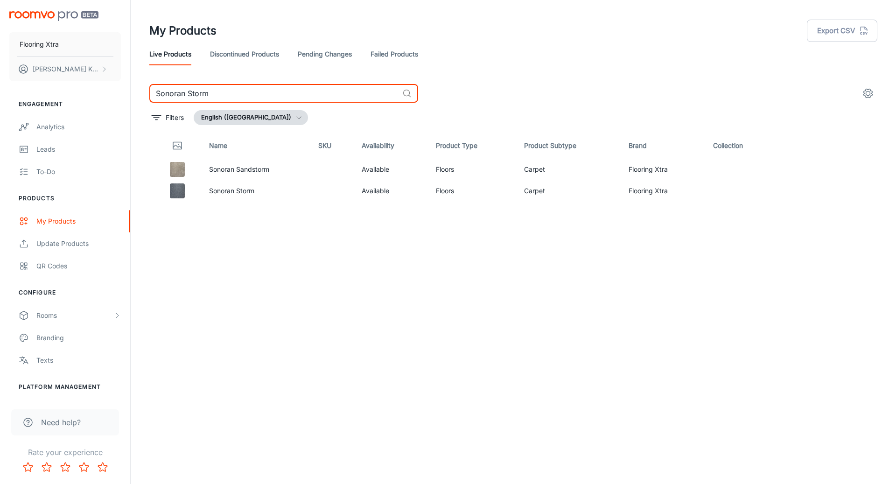
paste input "Quartz"
click at [278, 100] on input "Sonoran Quartz" at bounding box center [273, 93] width 249 height 19
paste input "[GEOGRAPHIC_DATA]"
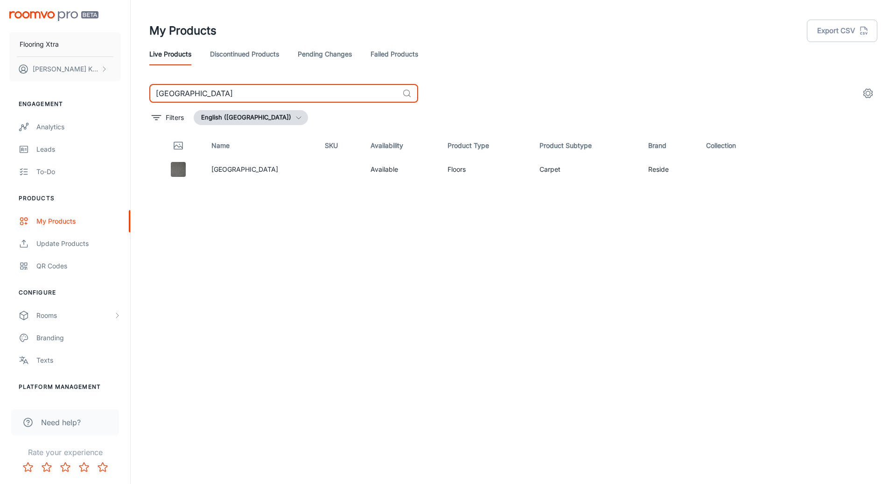
click at [306, 91] on input "[GEOGRAPHIC_DATA]" at bounding box center [273, 93] width 249 height 19
paste input "Walnut"
click at [245, 96] on input "Moon Plain Walnut" at bounding box center [273, 93] width 249 height 19
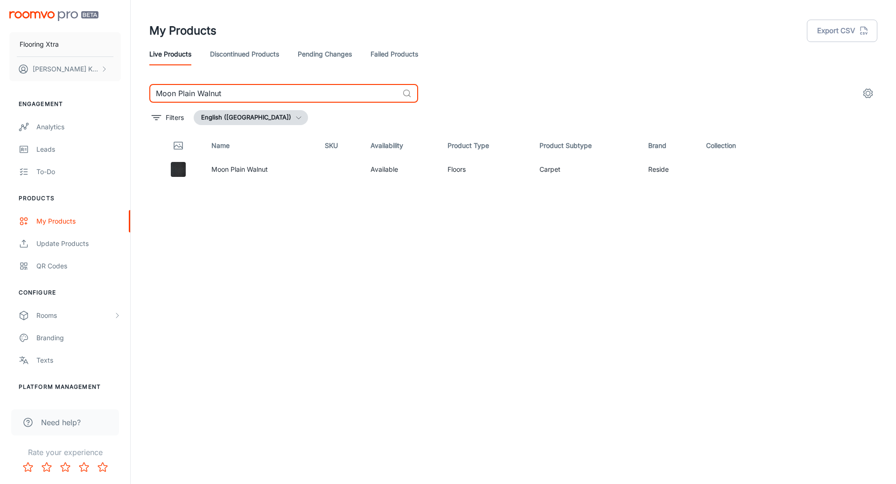
click at [245, 96] on input "Moon Plain Walnut" at bounding box center [273, 93] width 249 height 19
paste input "Esperance Bay Western"
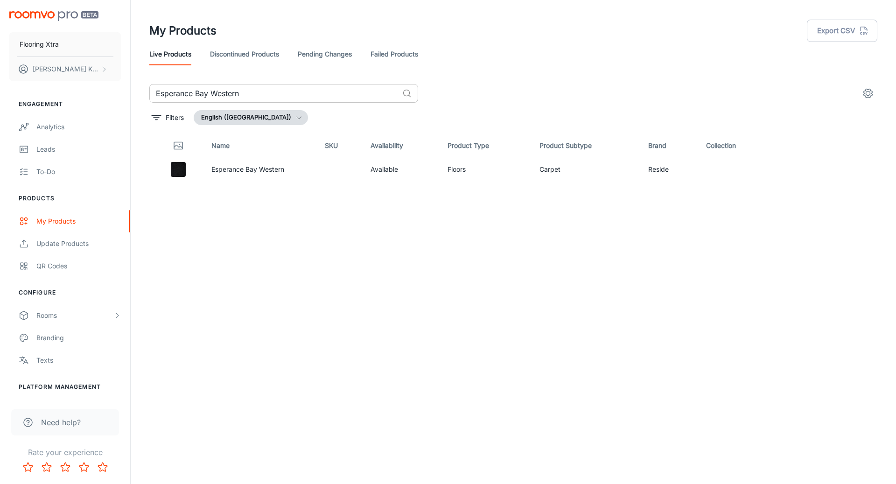
click at [351, 95] on input "Esperance Bay Western" at bounding box center [273, 93] width 249 height 19
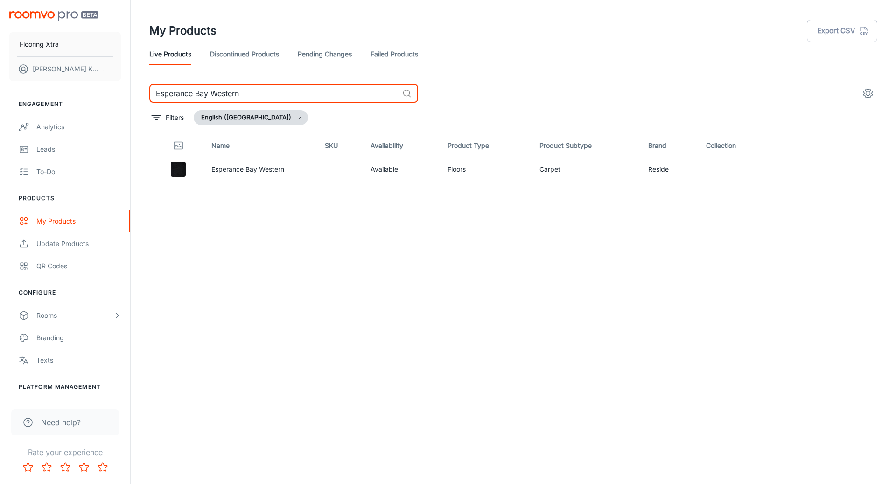
click at [351, 95] on input "Esperance Bay Western" at bounding box center [273, 93] width 249 height 19
click at [352, 96] on input "Esperance Bay Western" at bounding box center [273, 93] width 249 height 19
paste input "Long Sojourn Olse"
click at [233, 101] on input "Long Sojourn [PERSON_NAME]" at bounding box center [273, 93] width 249 height 19
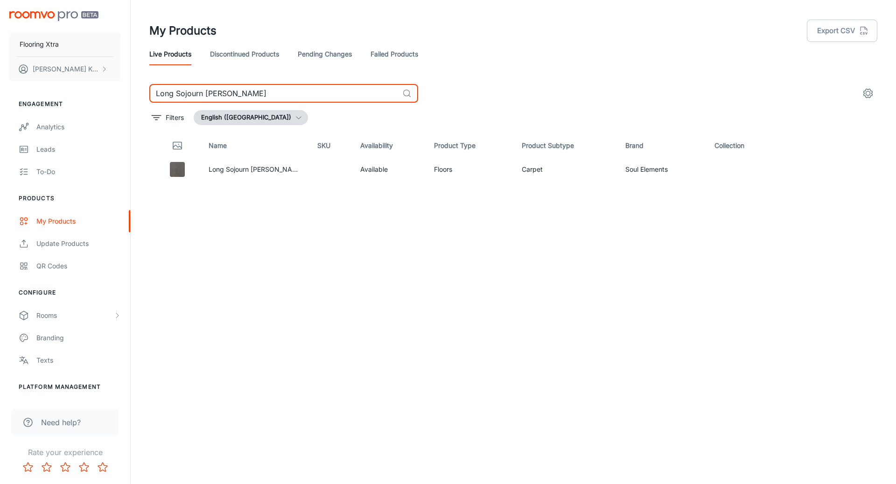
click at [233, 101] on input "Long Sojourn [PERSON_NAME]" at bounding box center [273, 93] width 249 height 19
paste input "Moon Plain Wattle"
click at [265, 102] on input "Moon Plain Wattle" at bounding box center [273, 93] width 249 height 19
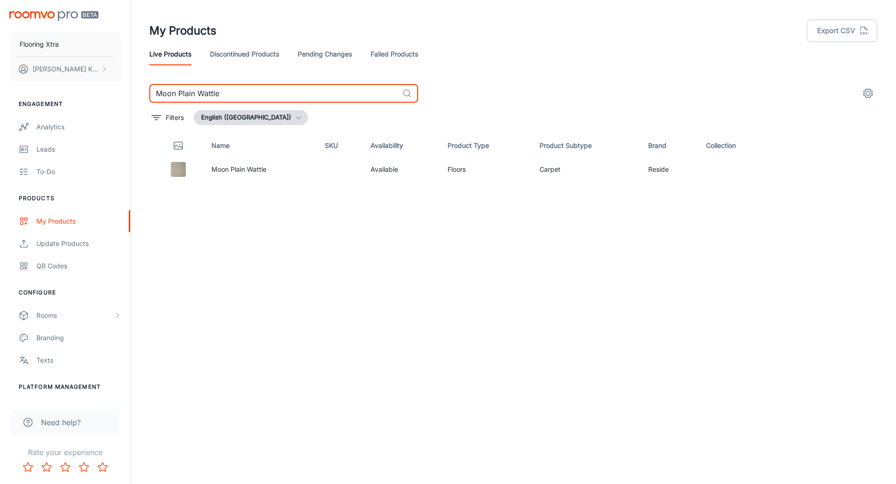
paste input "Sonoran Gobi"
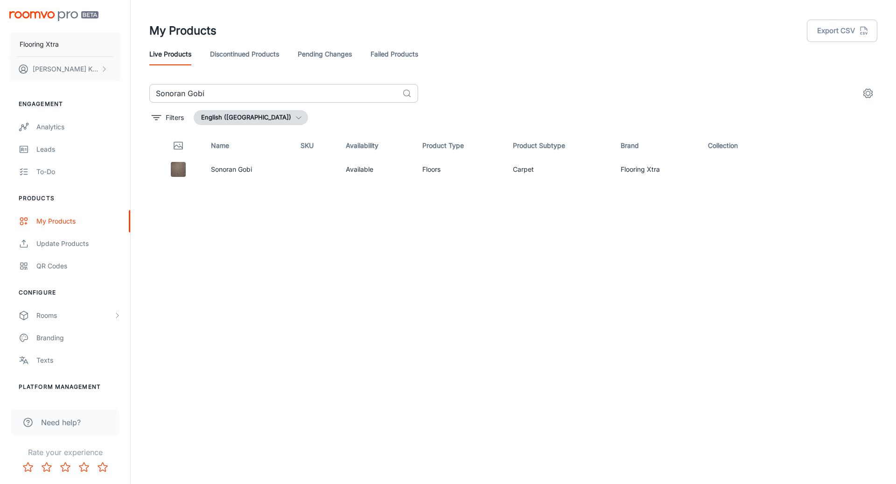
click at [252, 93] on input "Sonoran Gobi" at bounding box center [273, 93] width 249 height 19
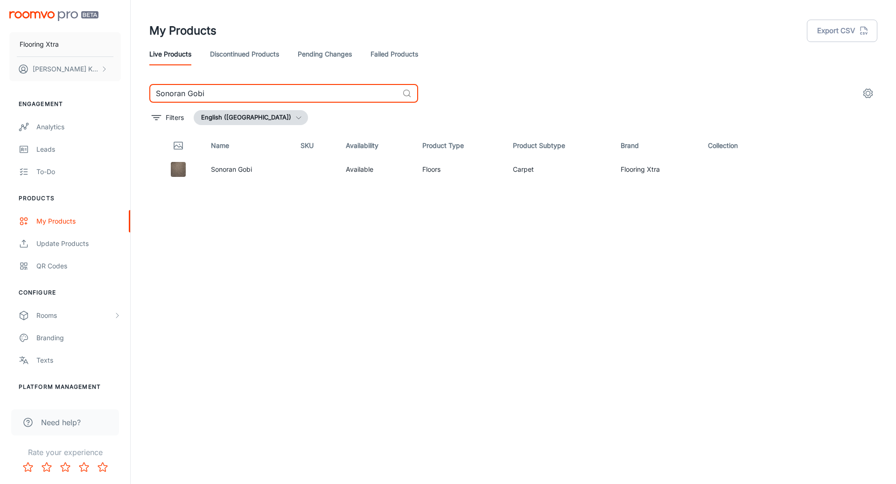
click at [252, 93] on input "Sonoran Gobi" at bounding box center [273, 93] width 249 height 19
paste input "Esperance Bay Abalone"
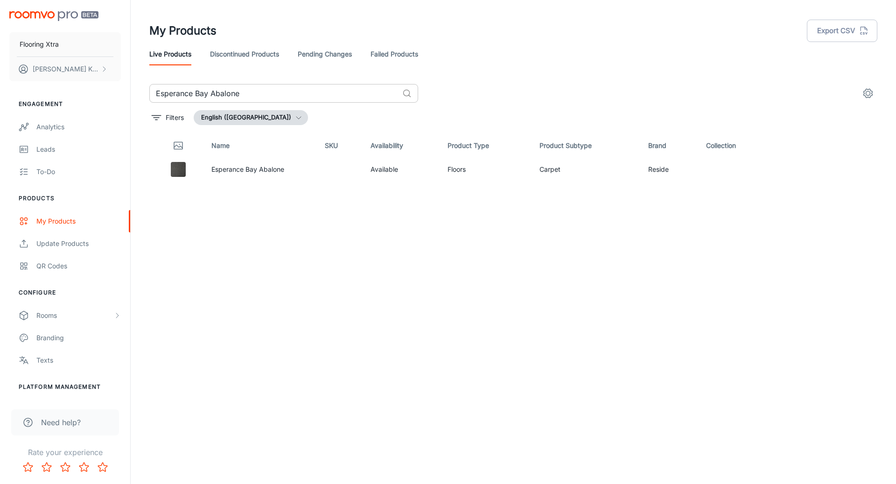
click at [228, 99] on input "Esperance Bay Abalone" at bounding box center [273, 93] width 249 height 19
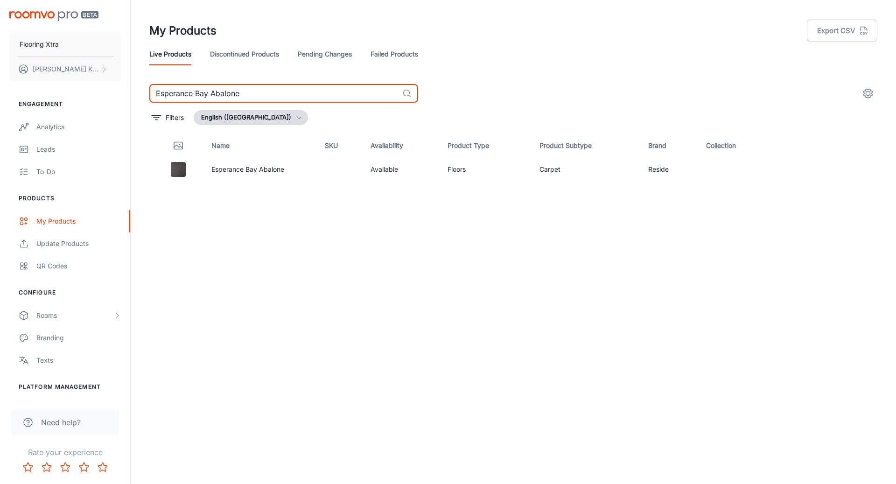
click at [228, 99] on input "Esperance Bay Abalone" at bounding box center [273, 93] width 249 height 19
paste input "Dundee Pitkerro"
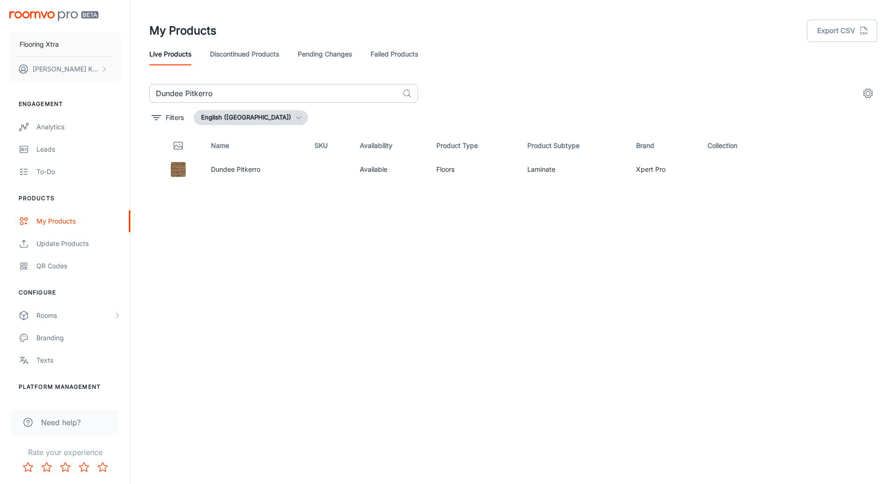
click at [202, 89] on input "Dundee Pitkerro" at bounding box center [273, 93] width 249 height 19
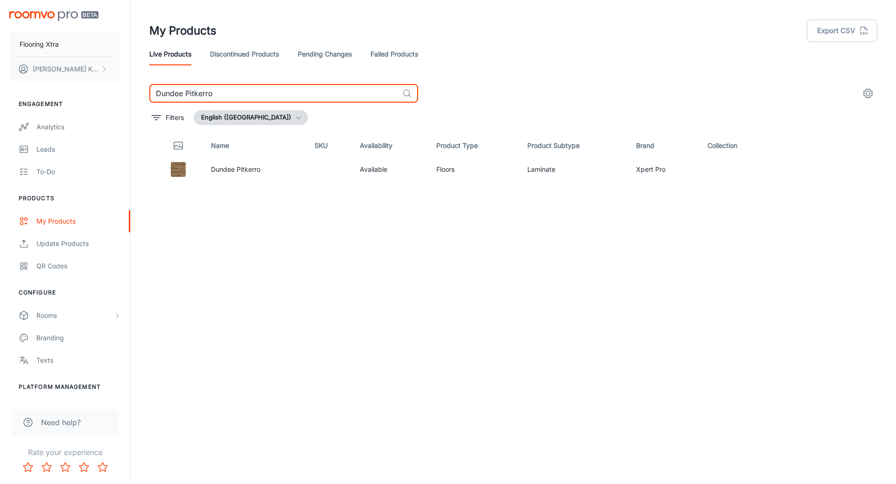
click at [202, 89] on input "Dundee Pitkerro" at bounding box center [273, 93] width 249 height 19
paste input "[PERSON_NAME]"
click at [287, 87] on input "[PERSON_NAME]" at bounding box center [273, 93] width 249 height 19
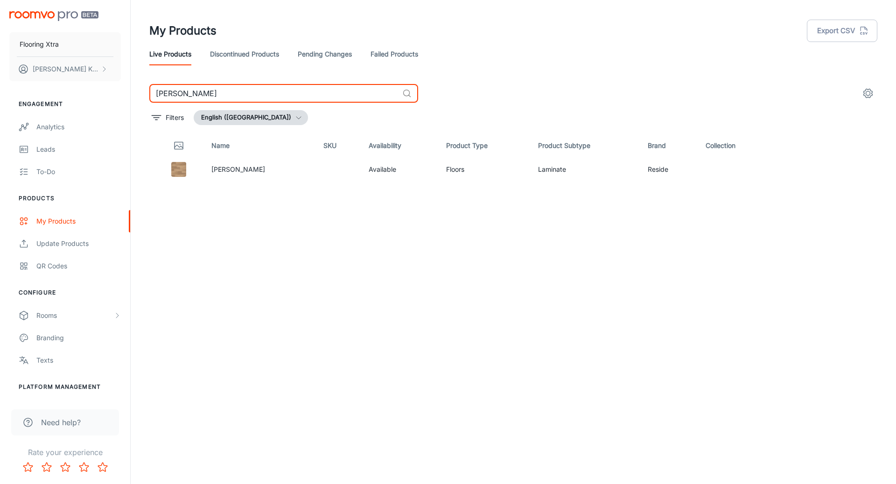
click at [287, 87] on input "[PERSON_NAME]" at bounding box center [273, 93] width 249 height 19
paste input "Antique Archways Dew"
click at [260, 95] on input "Antique Archways Dew" at bounding box center [273, 93] width 249 height 19
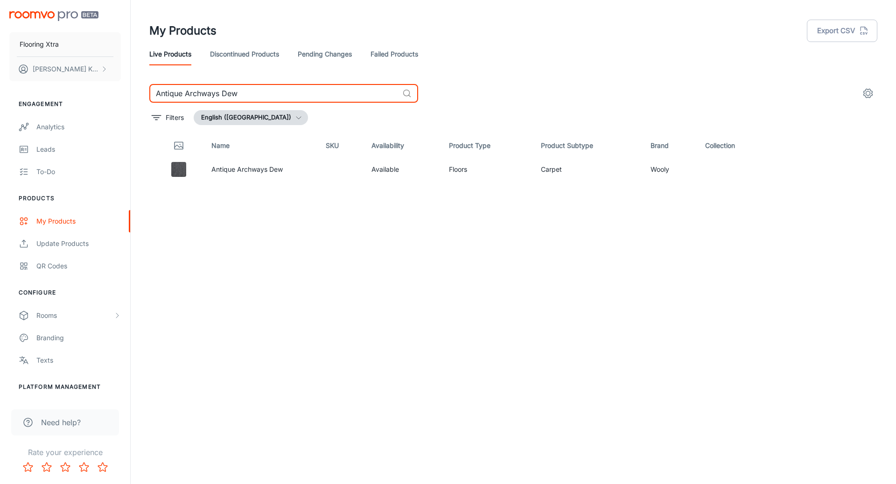
paste input "[PERSON_NAME] Ra"
type input "[PERSON_NAME] Raw"
click at [401, 56] on link "Failed Products" at bounding box center [395, 54] width 48 height 22
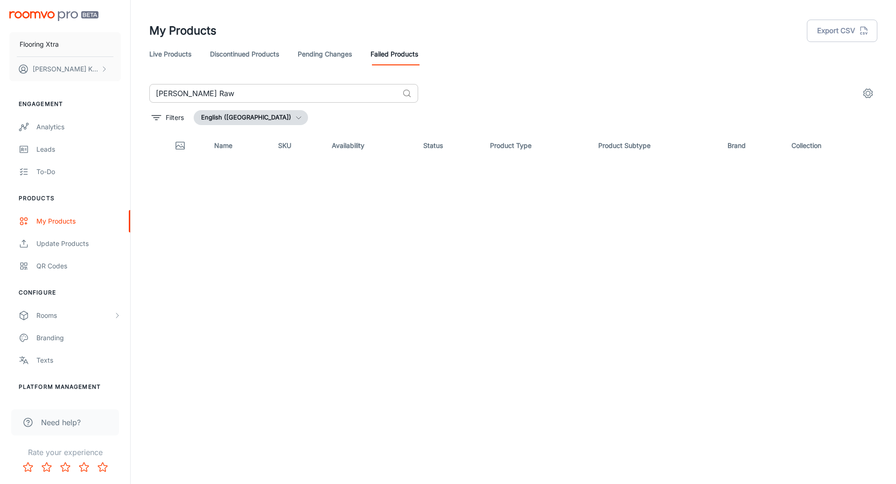
click at [350, 97] on input "[PERSON_NAME] Raw" at bounding box center [273, 93] width 249 height 19
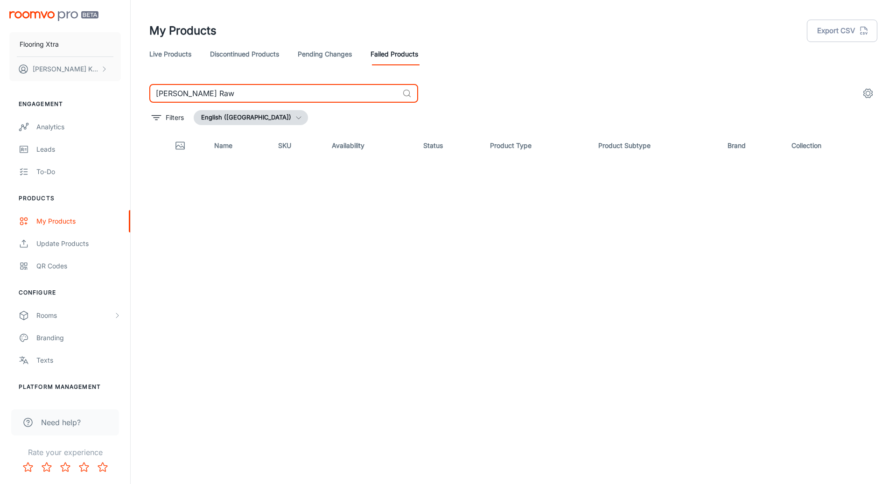
click at [350, 97] on input "[PERSON_NAME] Raw" at bounding box center [273, 93] width 249 height 19
